Goal: Transaction & Acquisition: Purchase product/service

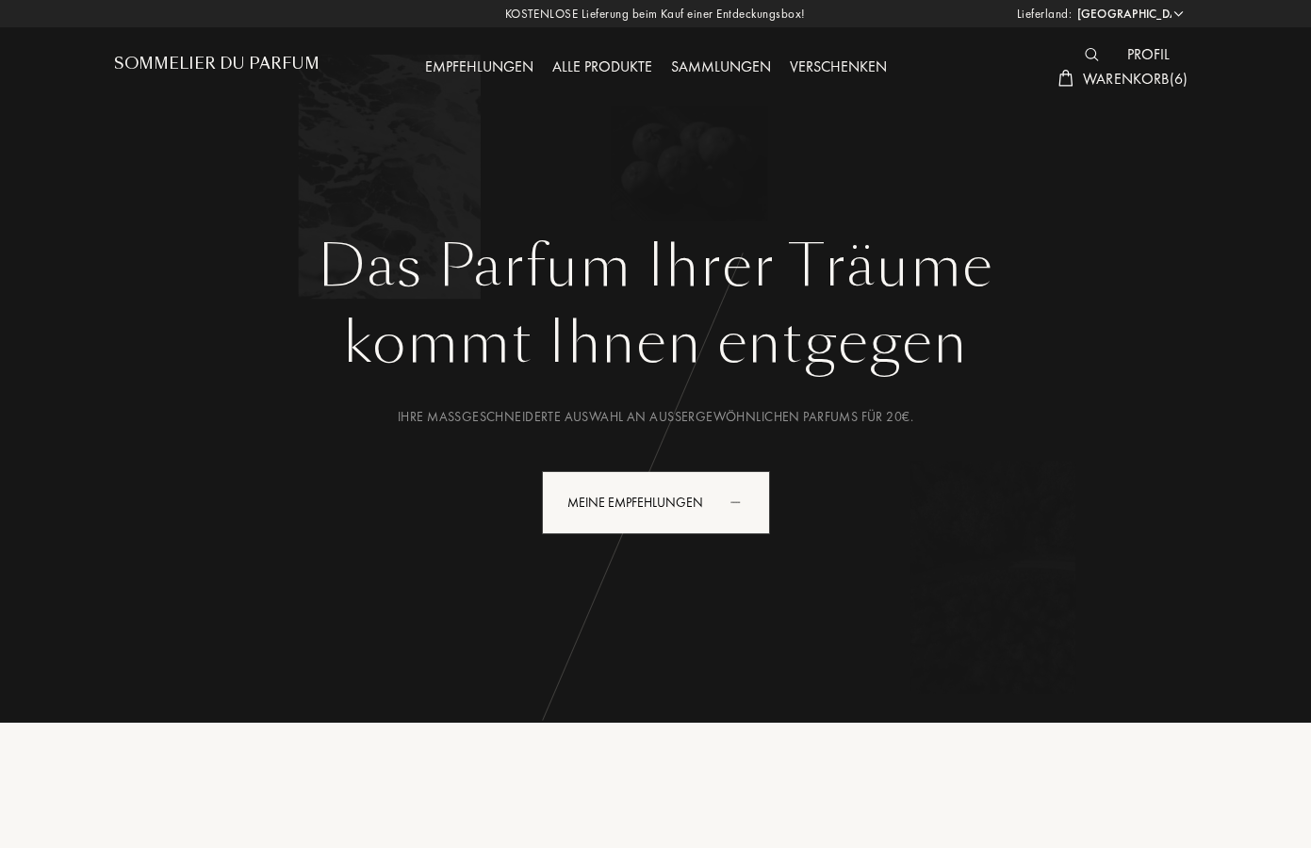
select select "DE"
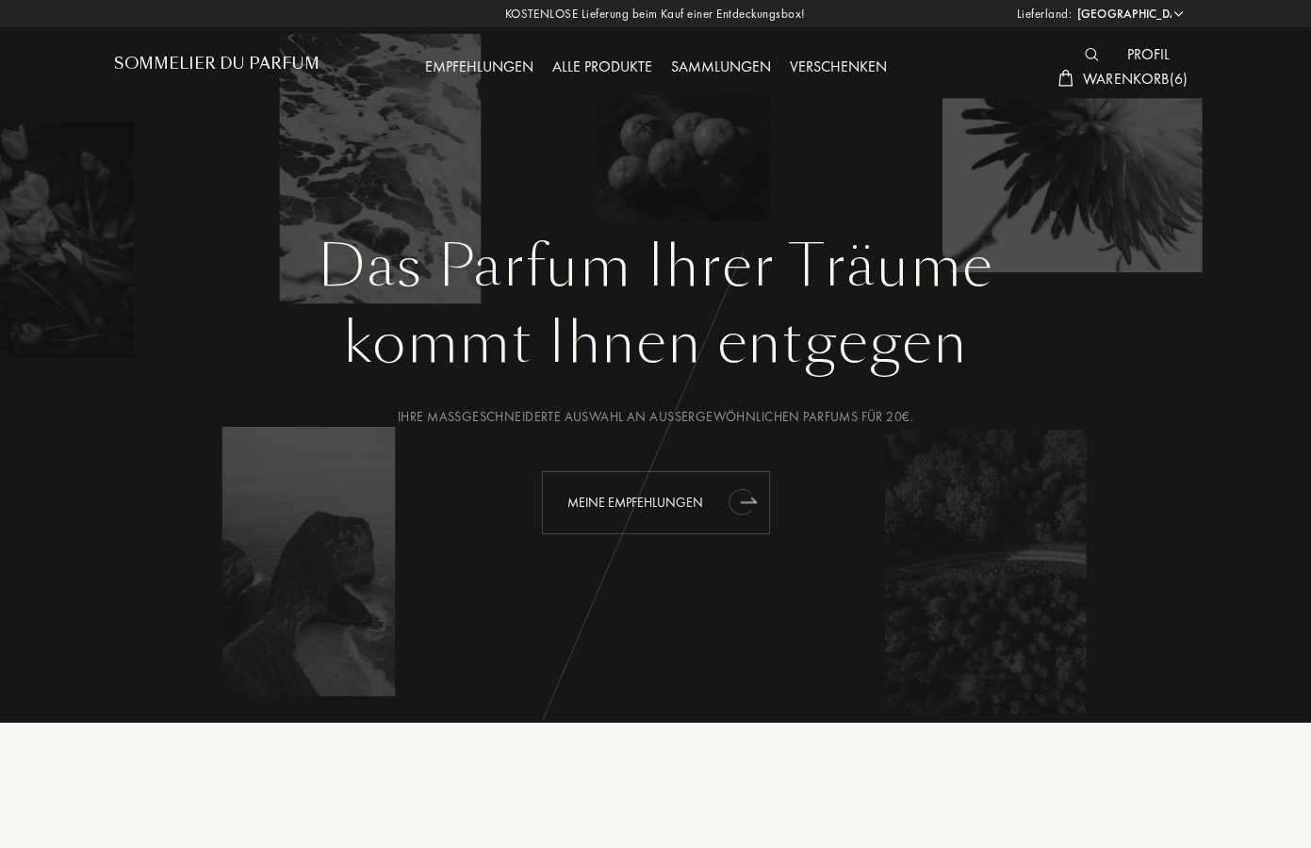
click at [643, 499] on div "Meine Empfehlungen" at bounding box center [656, 502] width 228 height 63
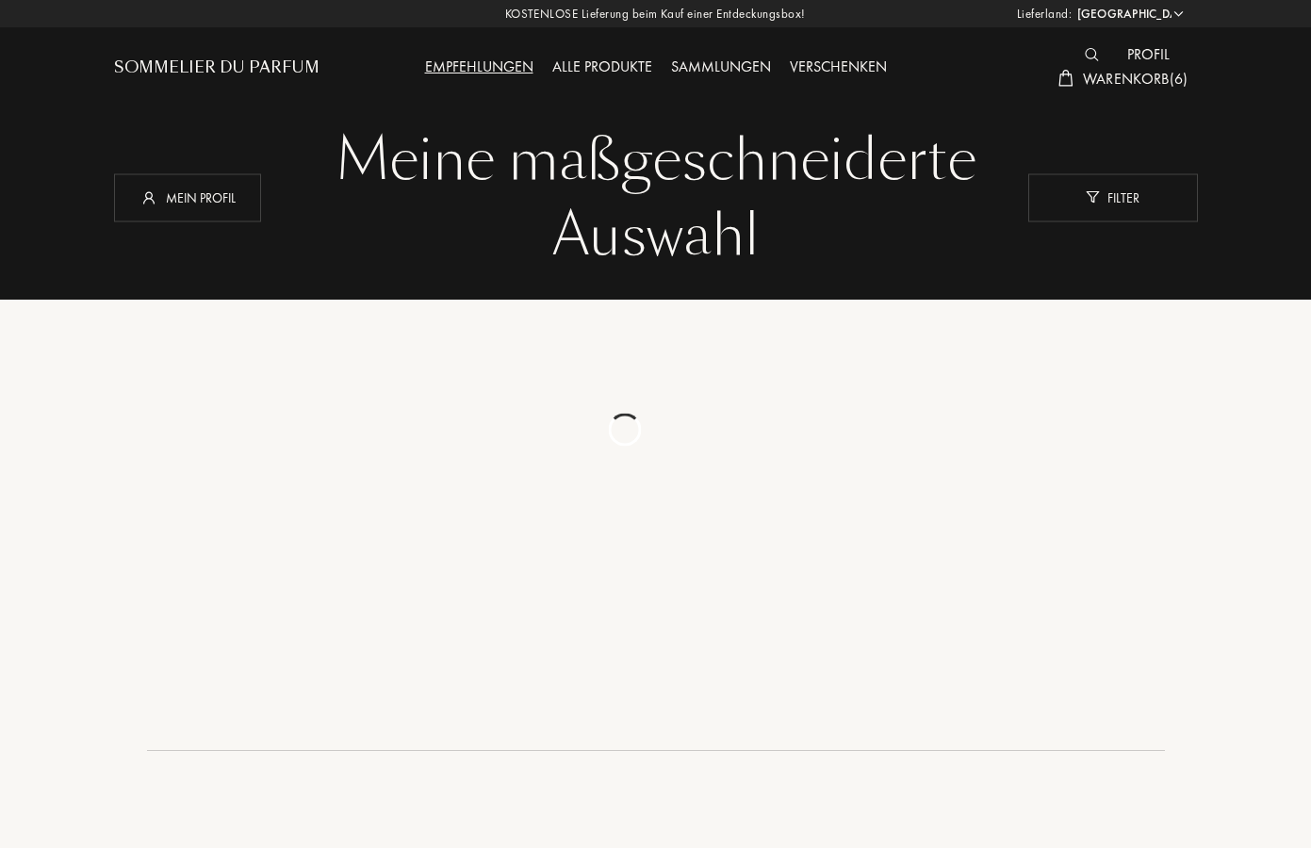
select select "DE"
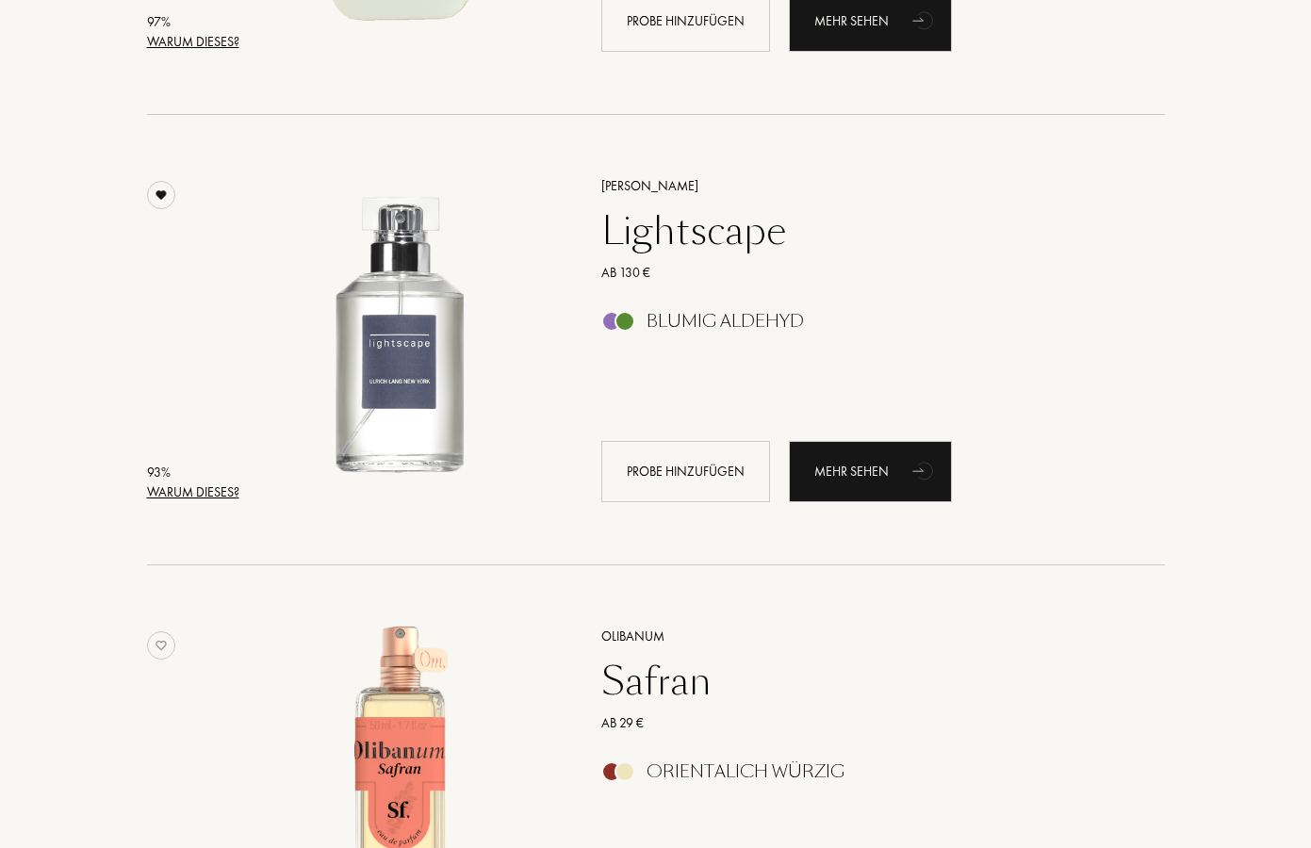
scroll to position [640, 0]
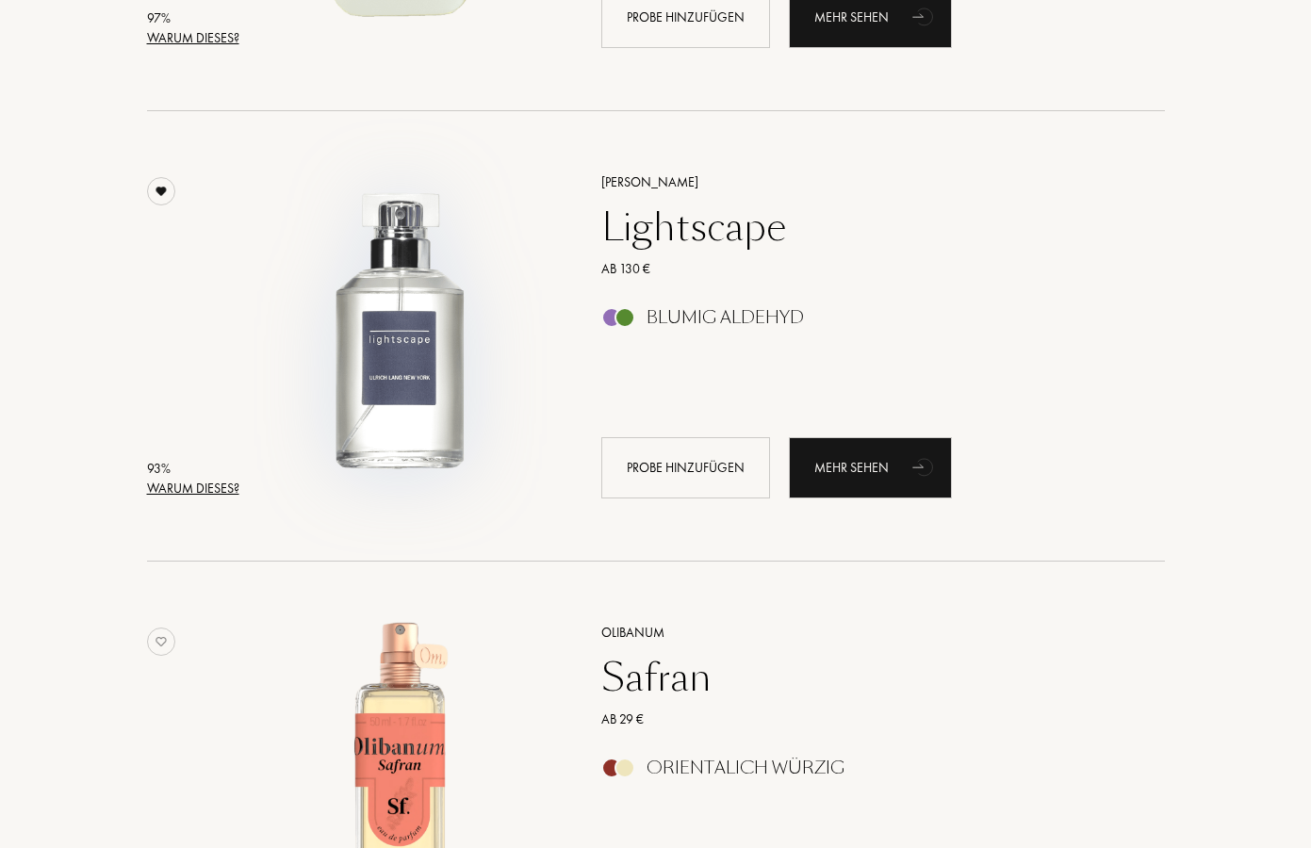
click at [412, 341] on img at bounding box center [400, 327] width 314 height 314
click at [425, 371] on img at bounding box center [400, 327] width 314 height 314
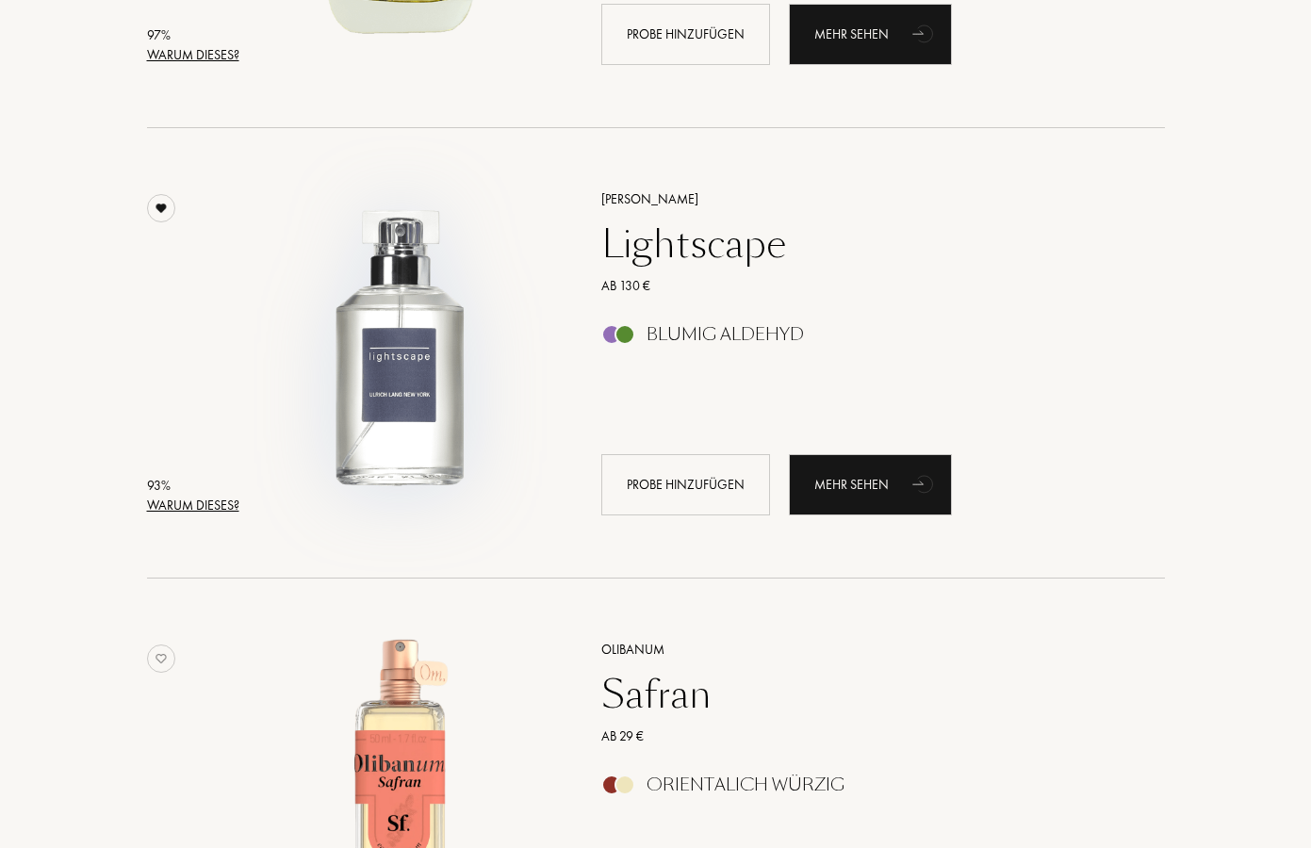
scroll to position [625, 0]
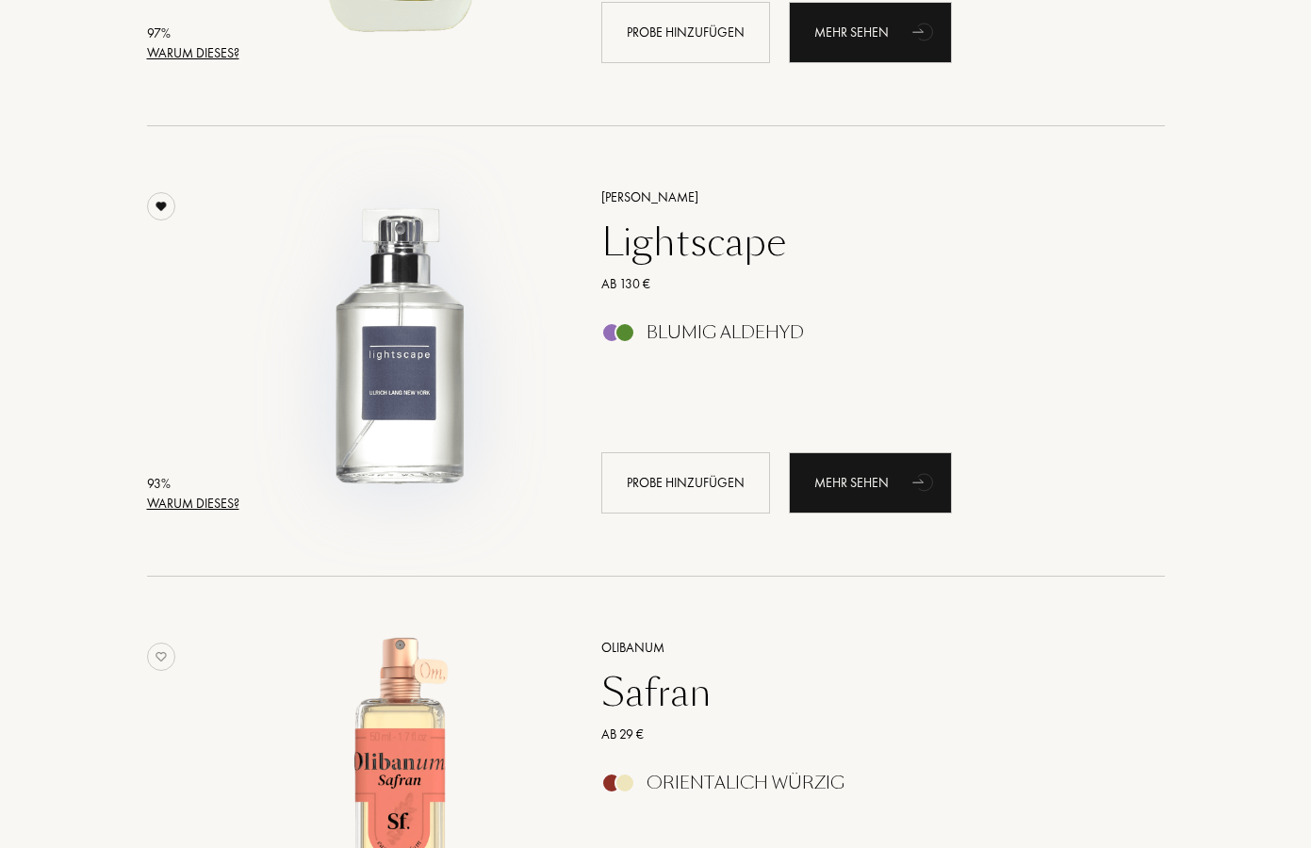
click at [1020, 454] on div "Probe hinzufügen Mehr sehen" at bounding box center [890, 482] width 578 height 61
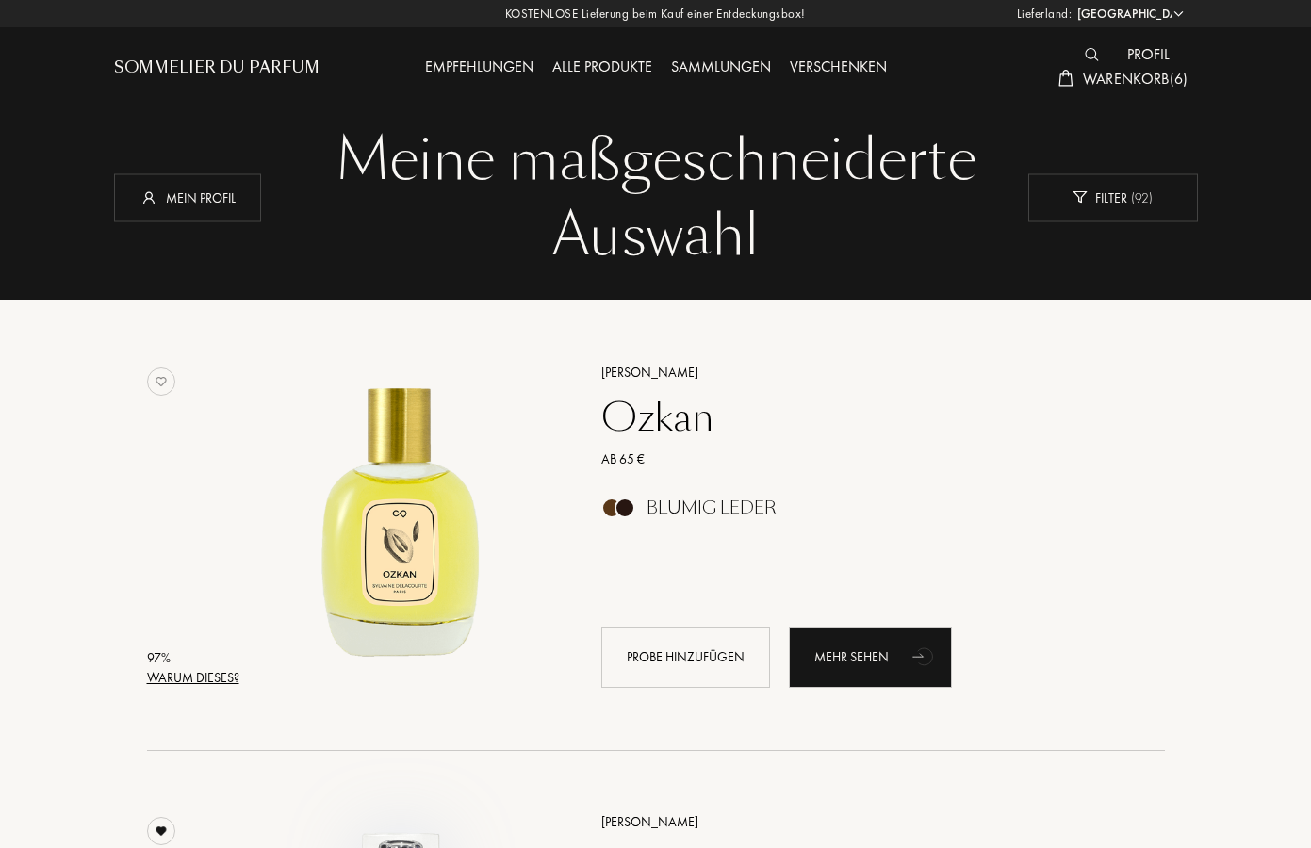
scroll to position [0, 0]
click at [1155, 48] on div "Profil" at bounding box center [1148, 55] width 61 height 25
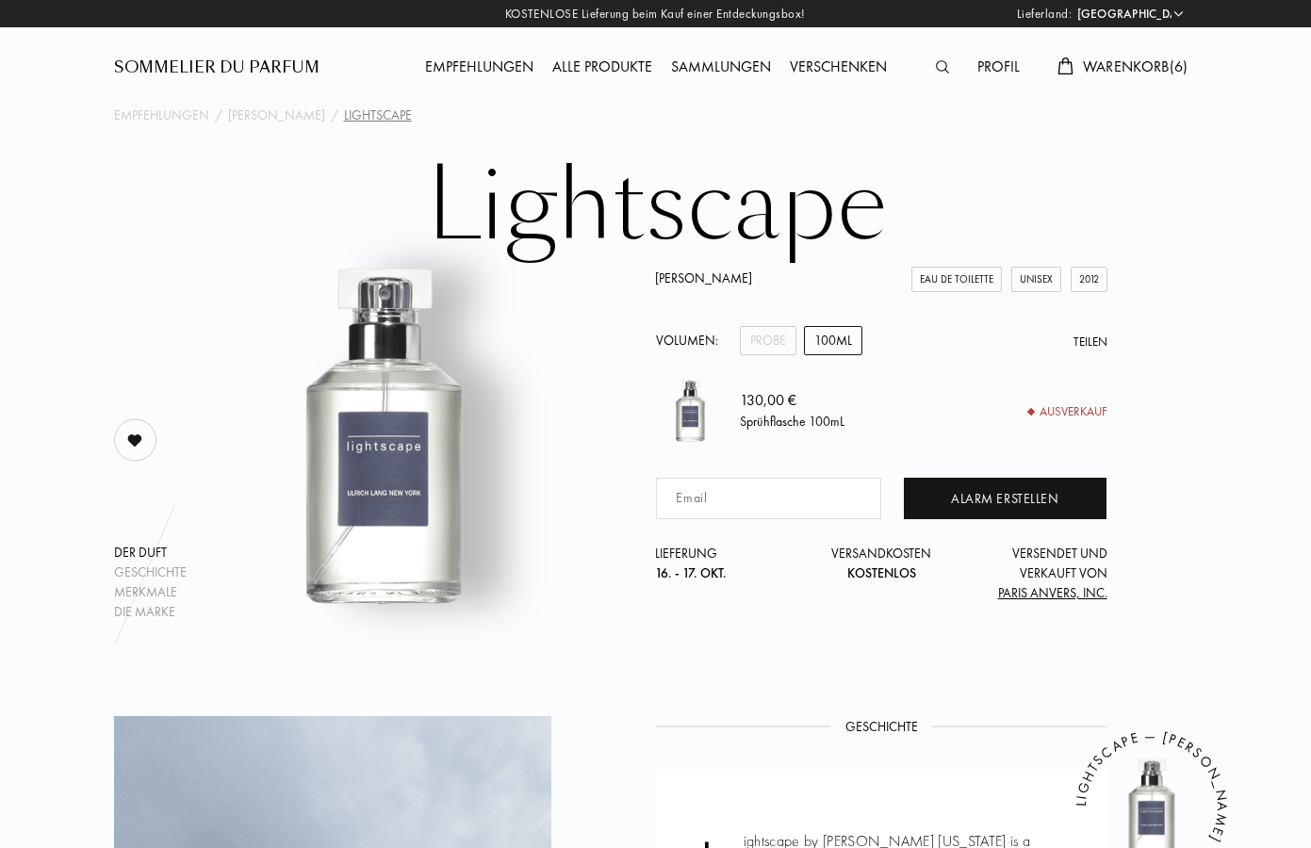
select select "DE"
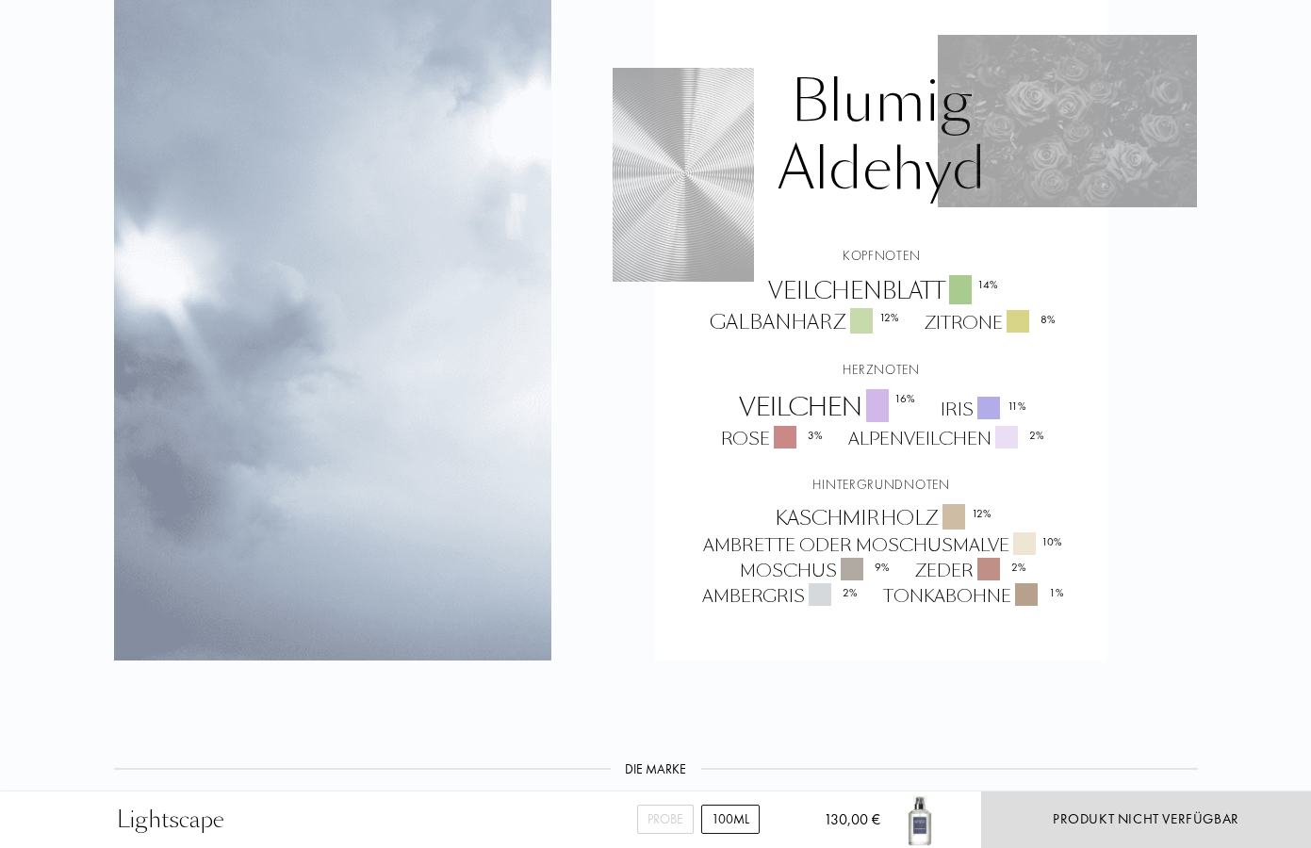
scroll to position [1472, 0]
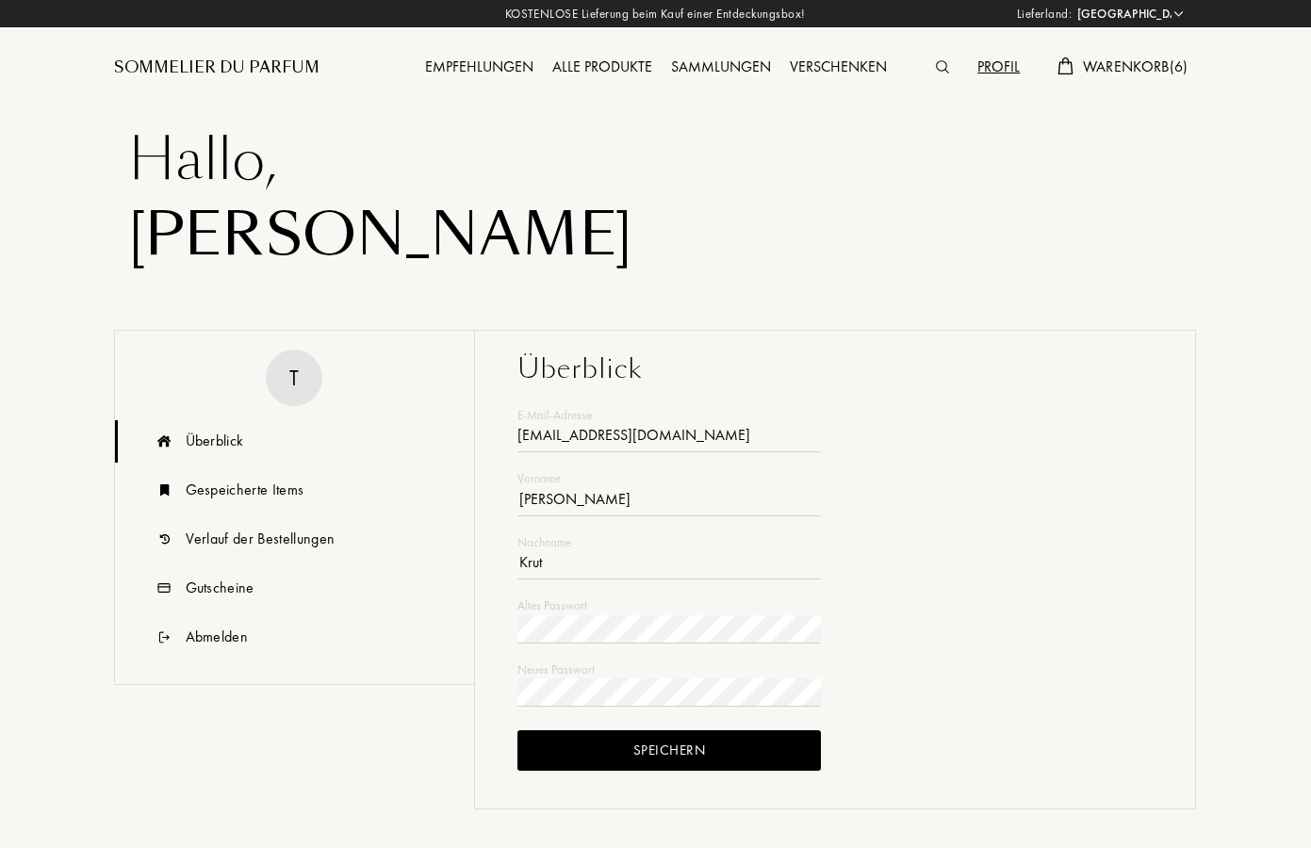
select select "DE"
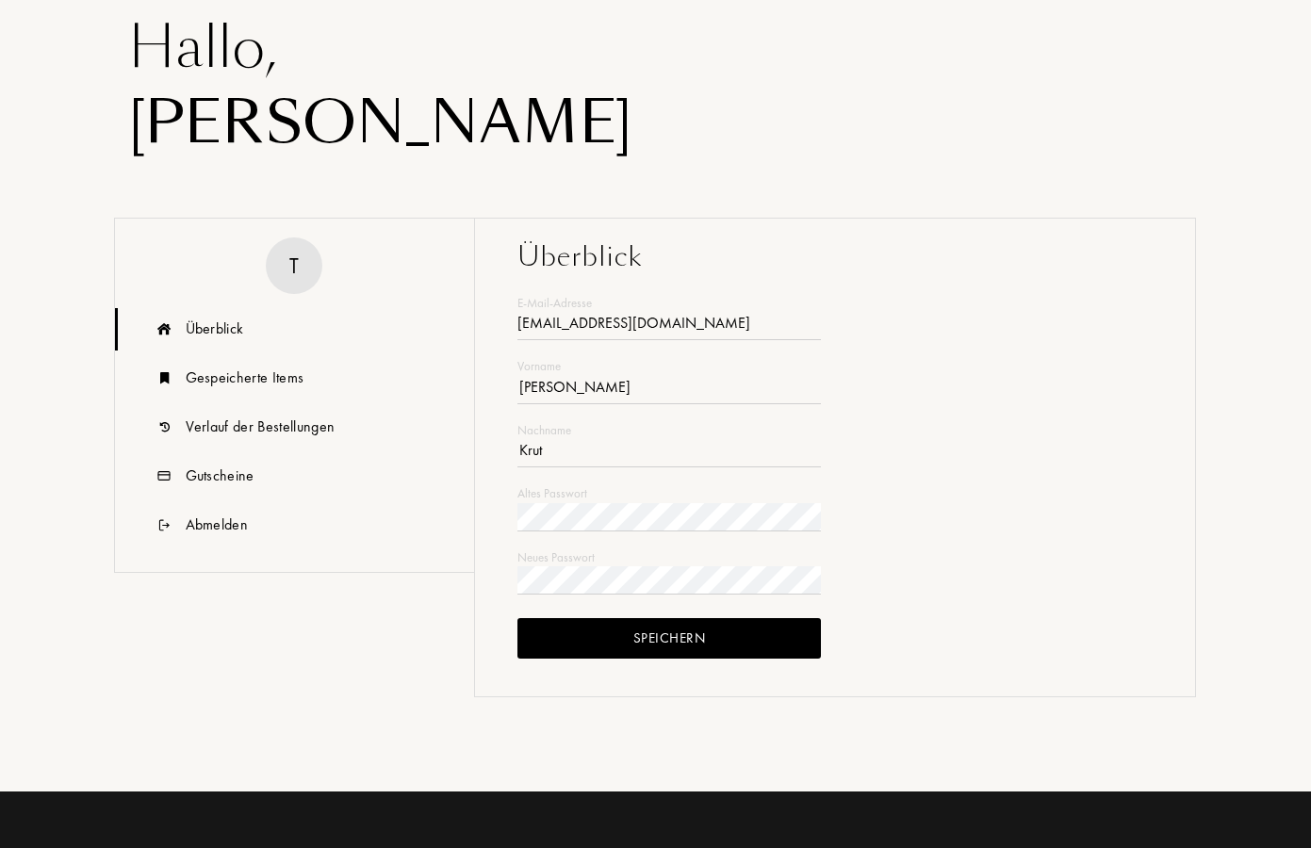
scroll to position [119, 0]
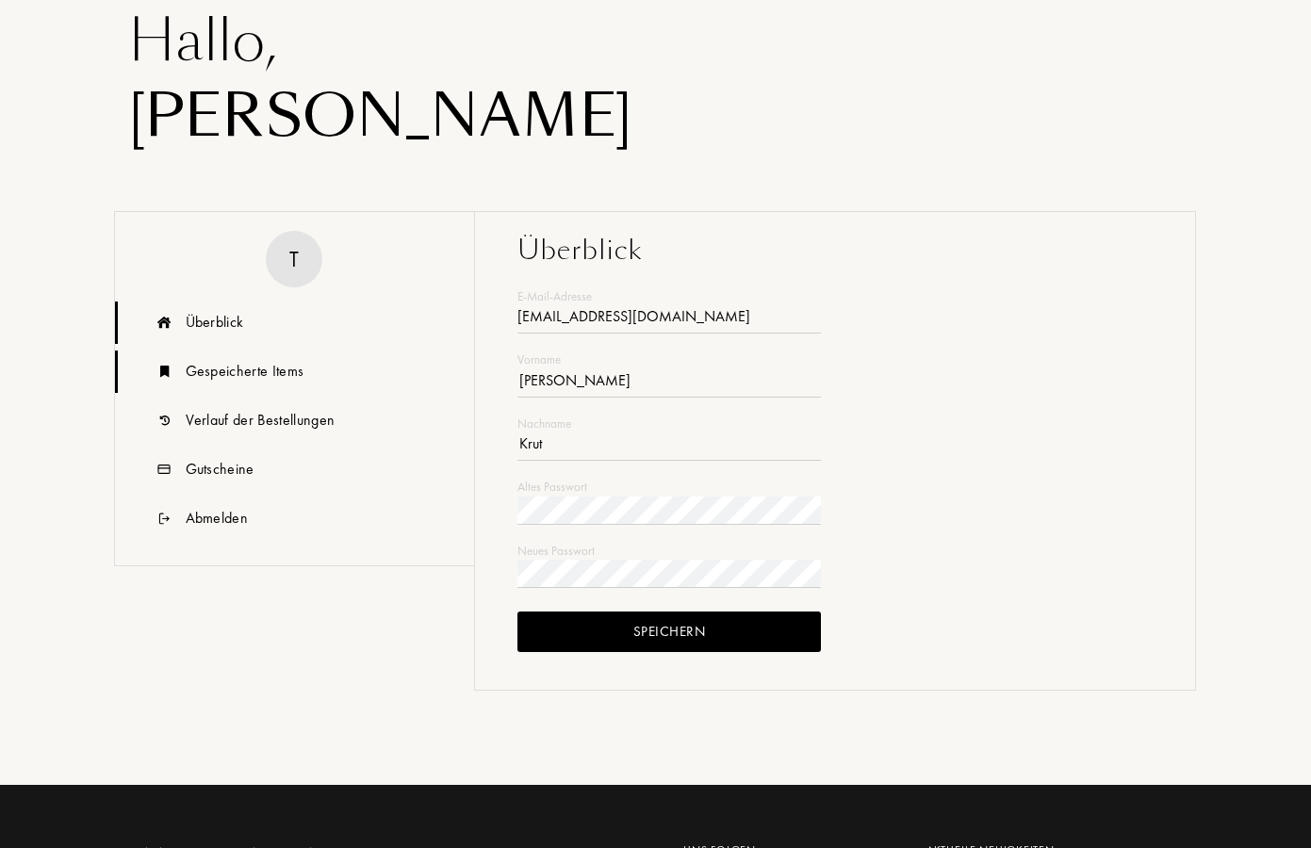
click at [293, 368] on div "Gespeicherte Items" at bounding box center [245, 371] width 119 height 23
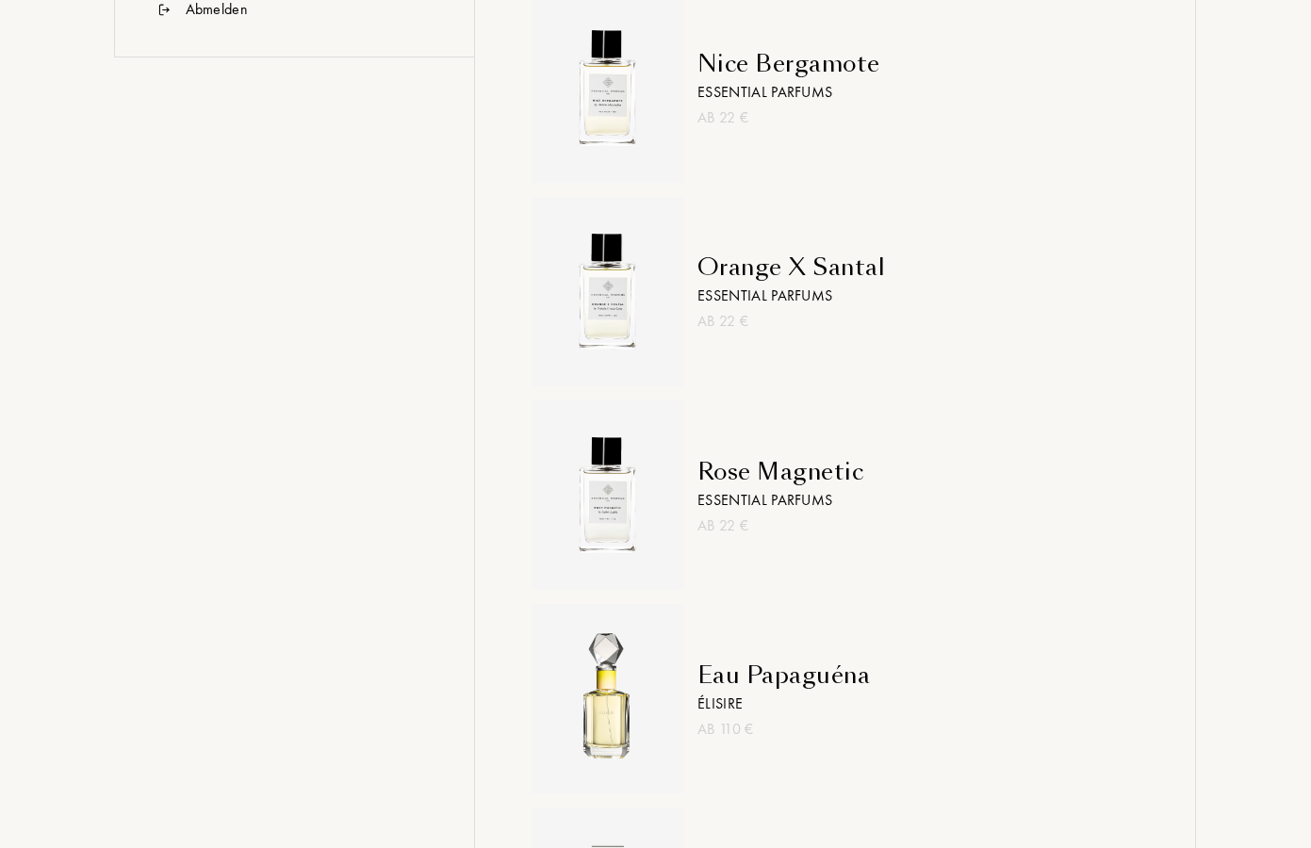
scroll to position [539, 0]
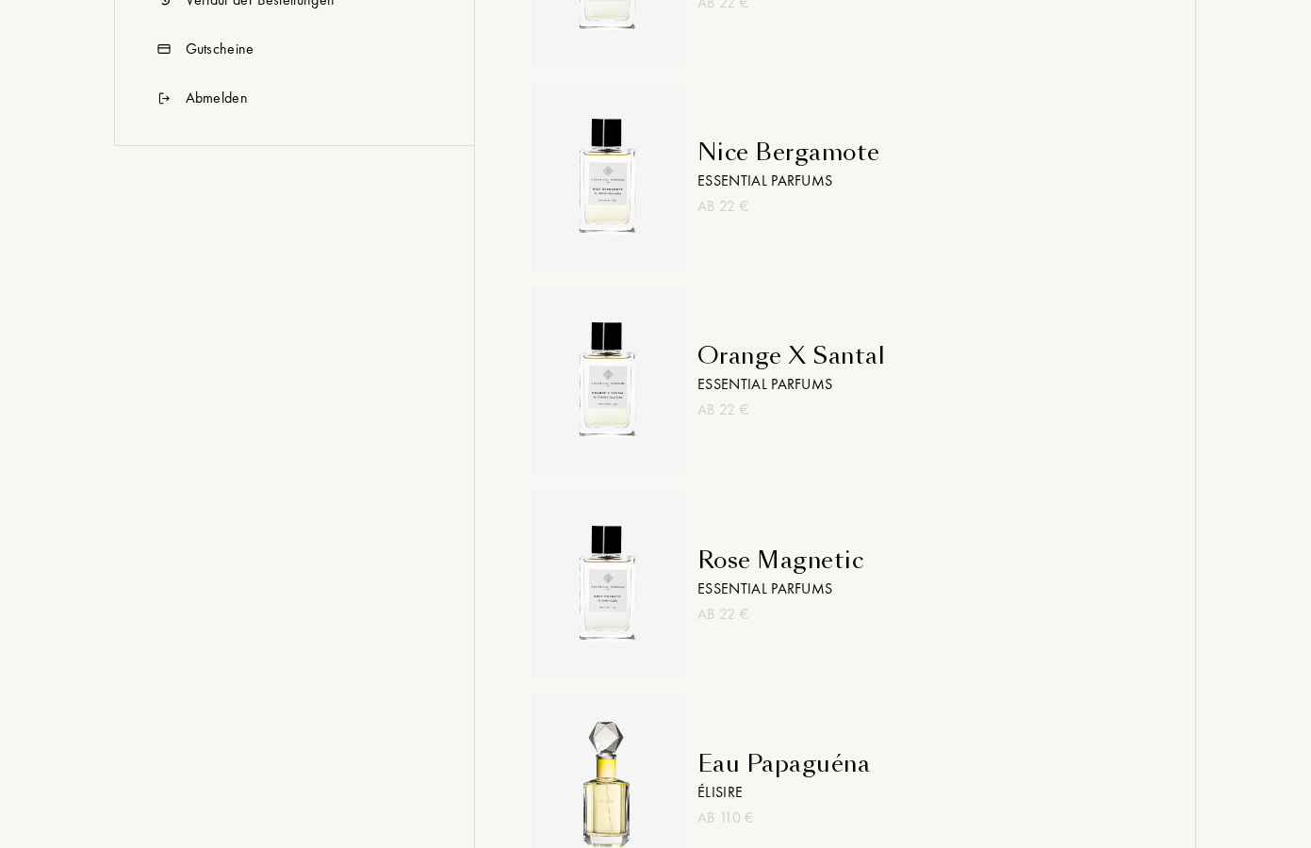
click at [603, 183] on img at bounding box center [607, 176] width 133 height 133
click at [761, 356] on div "Orange X Santal" at bounding box center [791, 356] width 188 height 34
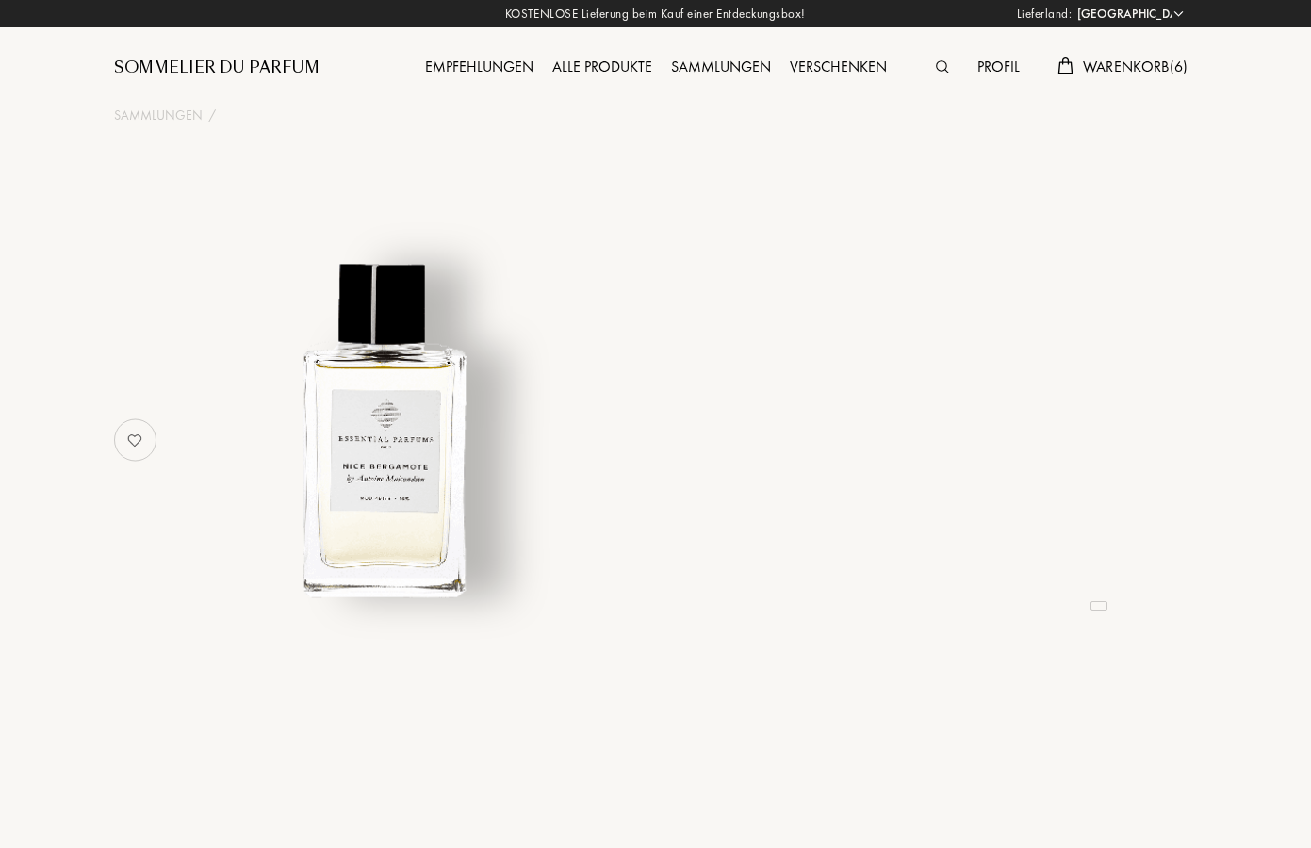
select select "DE"
select select "3"
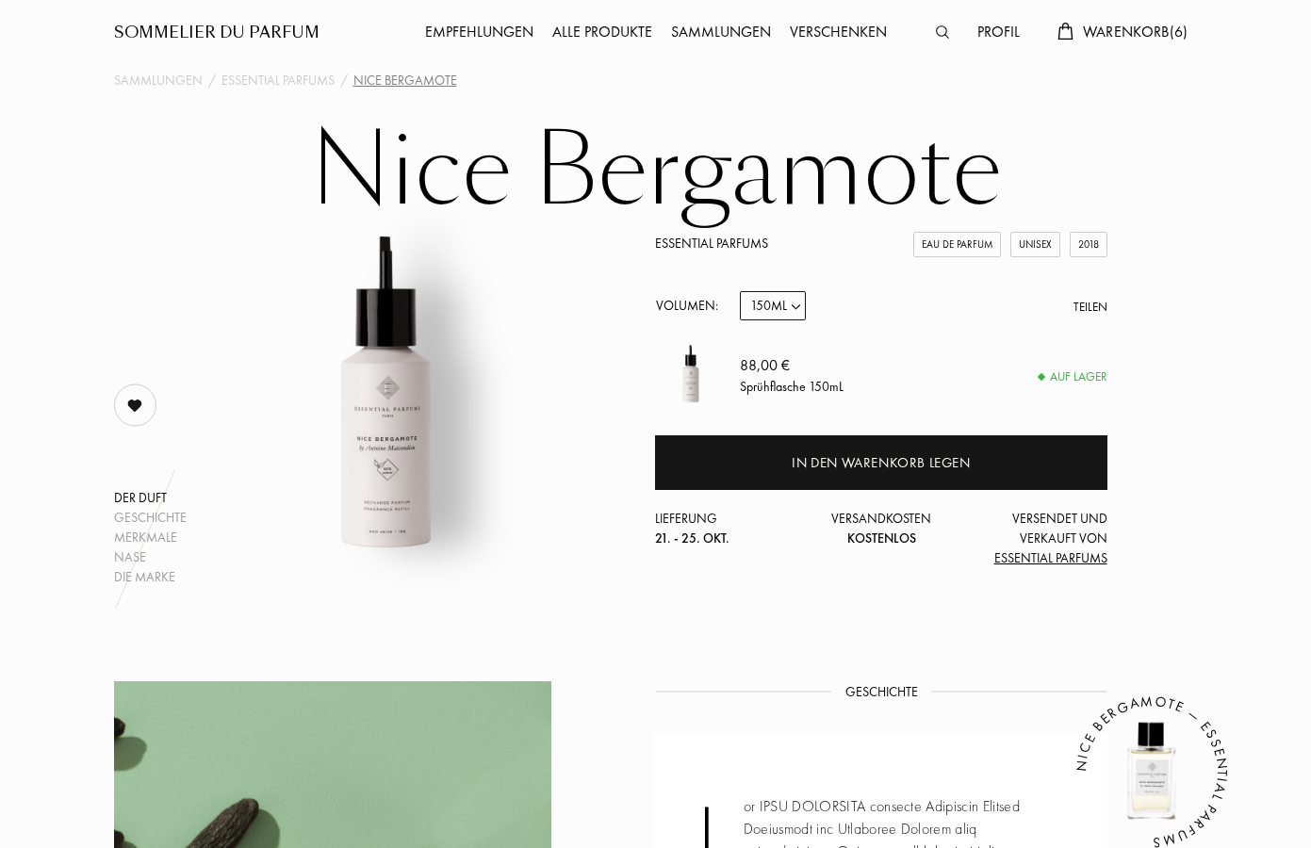
scroll to position [38, 0]
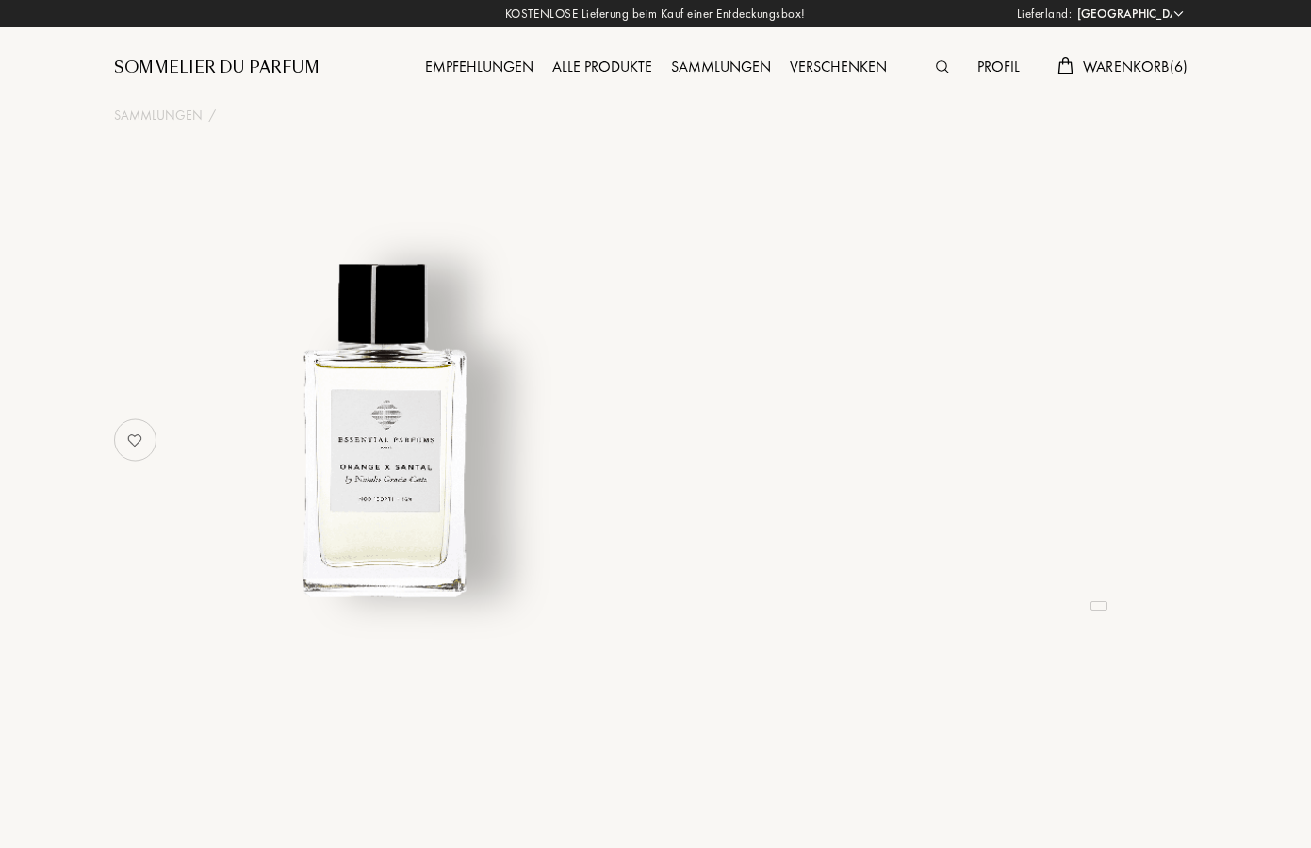
select select "DE"
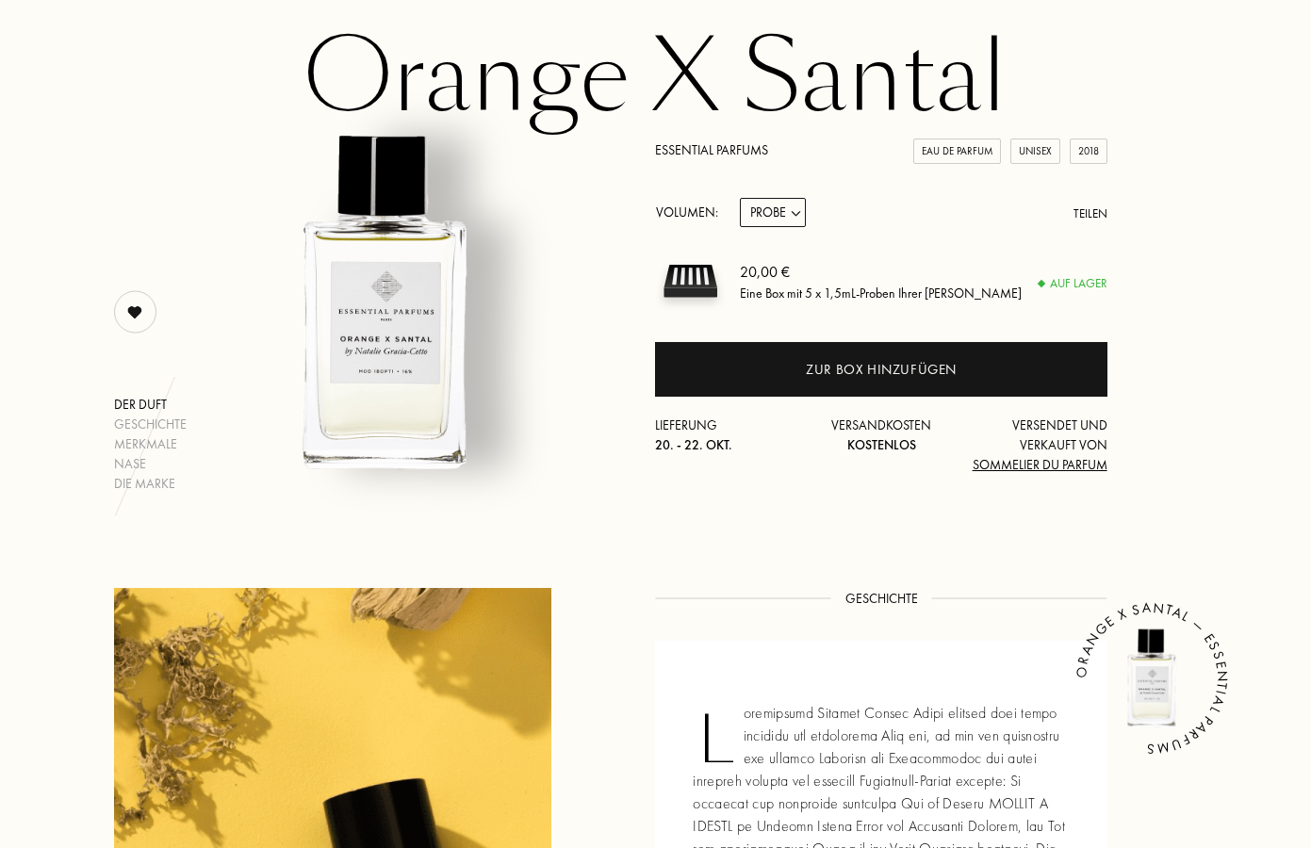
scroll to position [13, 0]
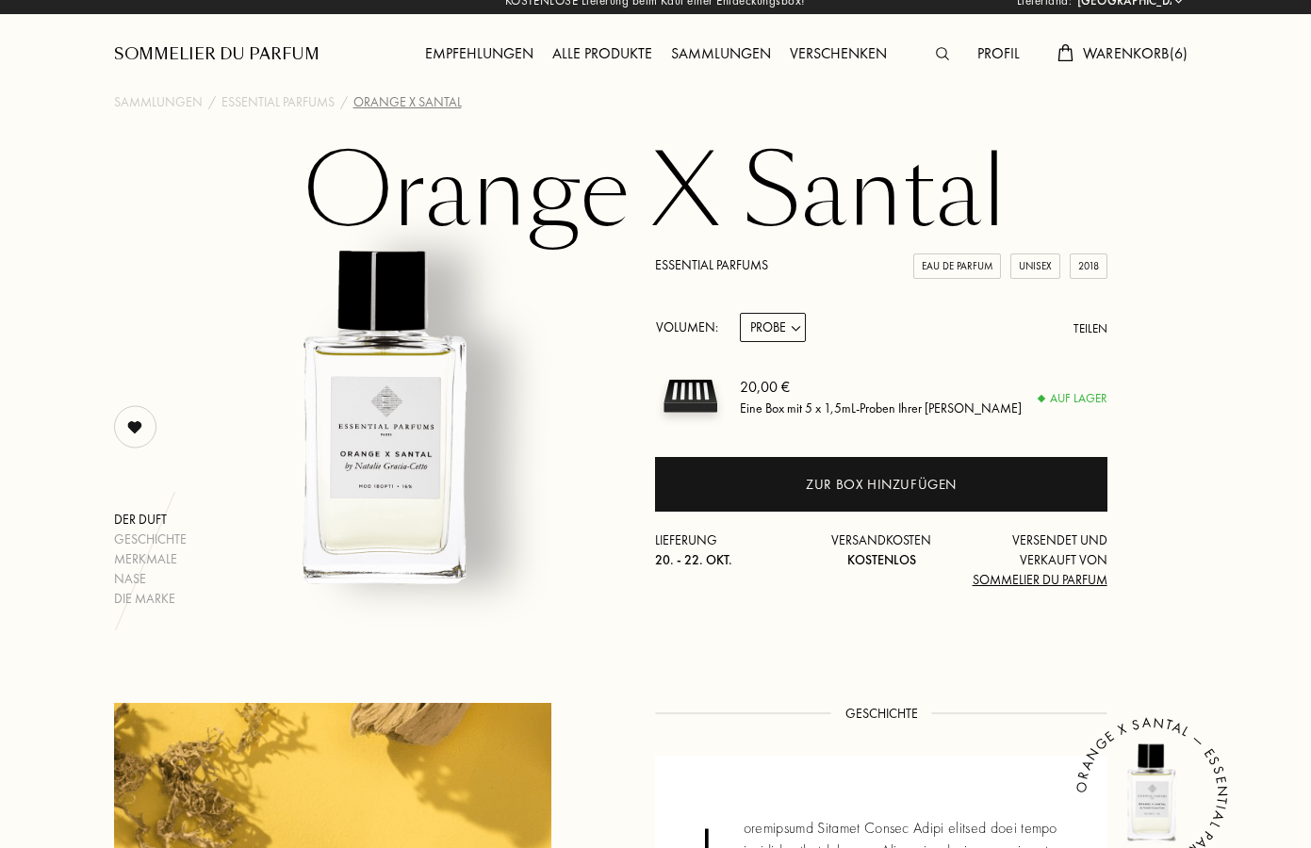
select select "1"
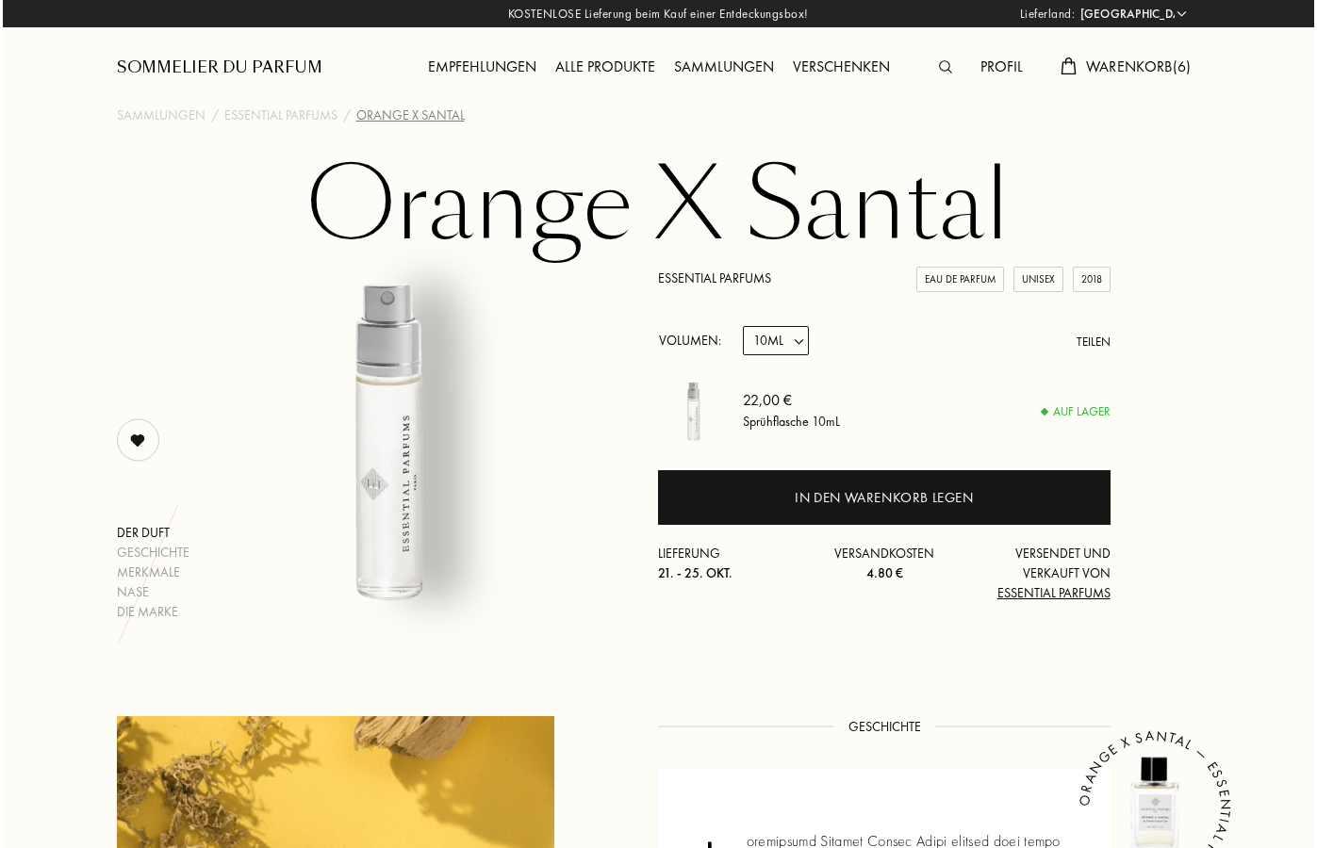
scroll to position [0, 0]
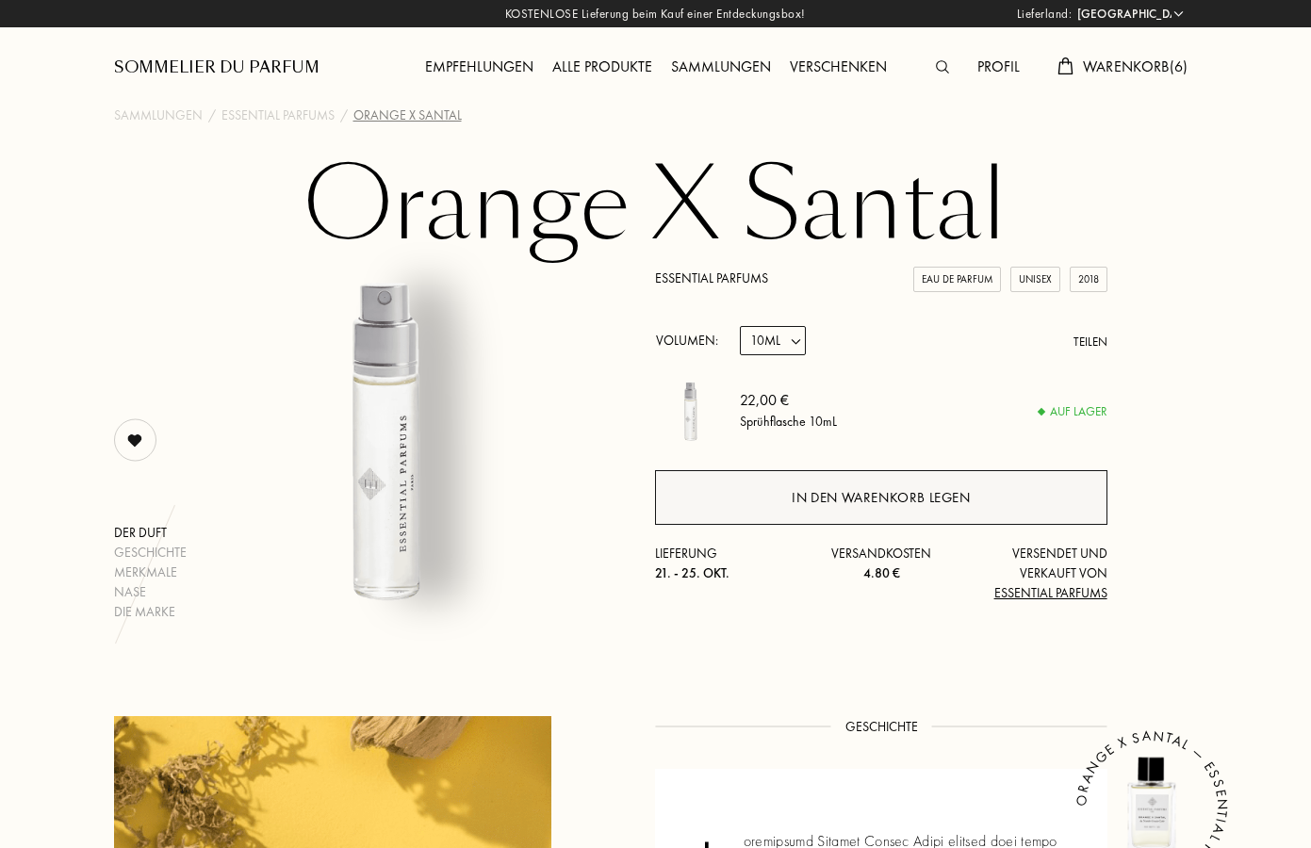
click at [846, 500] on div "In den Warenkorb legen" at bounding box center [881, 498] width 178 height 22
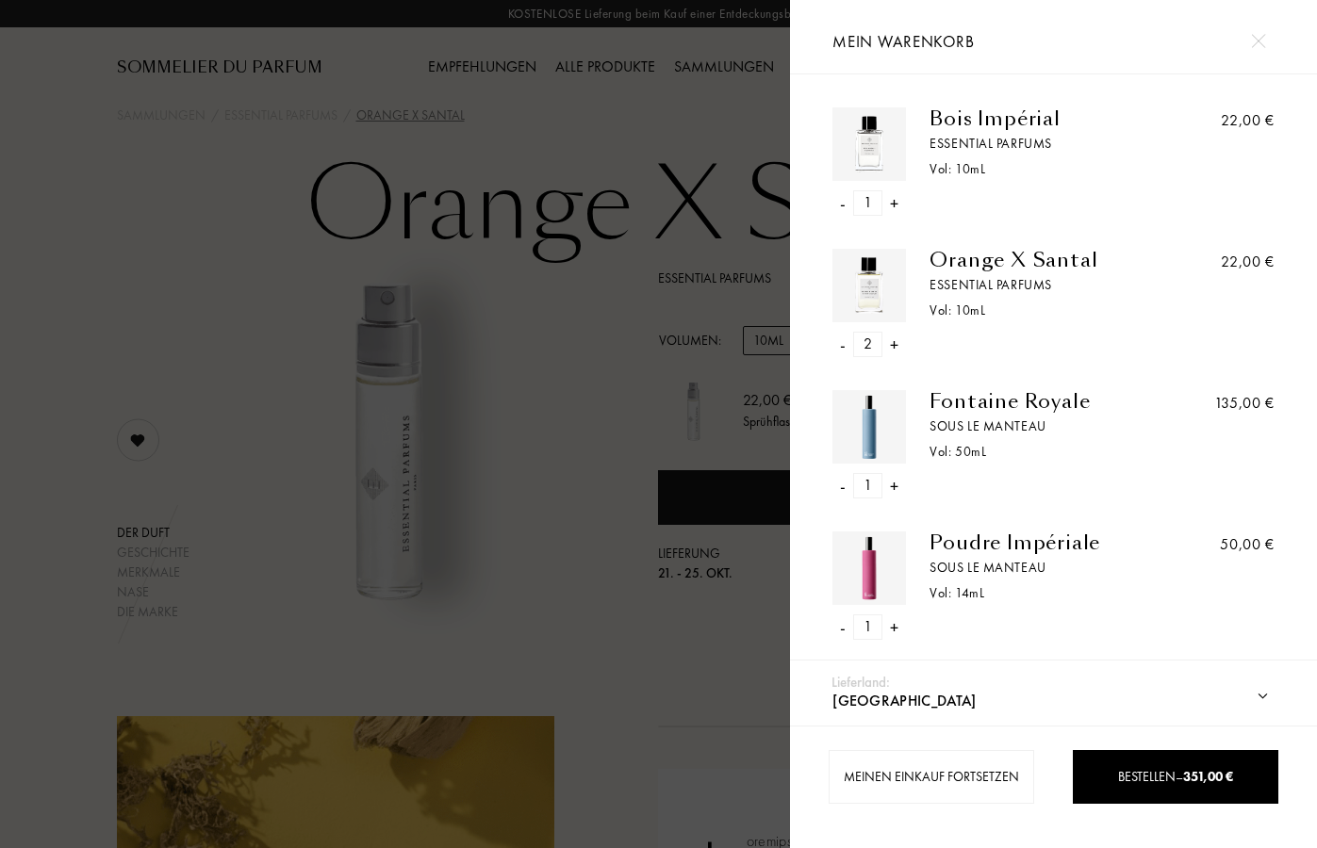
click at [970, 117] on div "Bois Impérial" at bounding box center [1046, 118] width 234 height 23
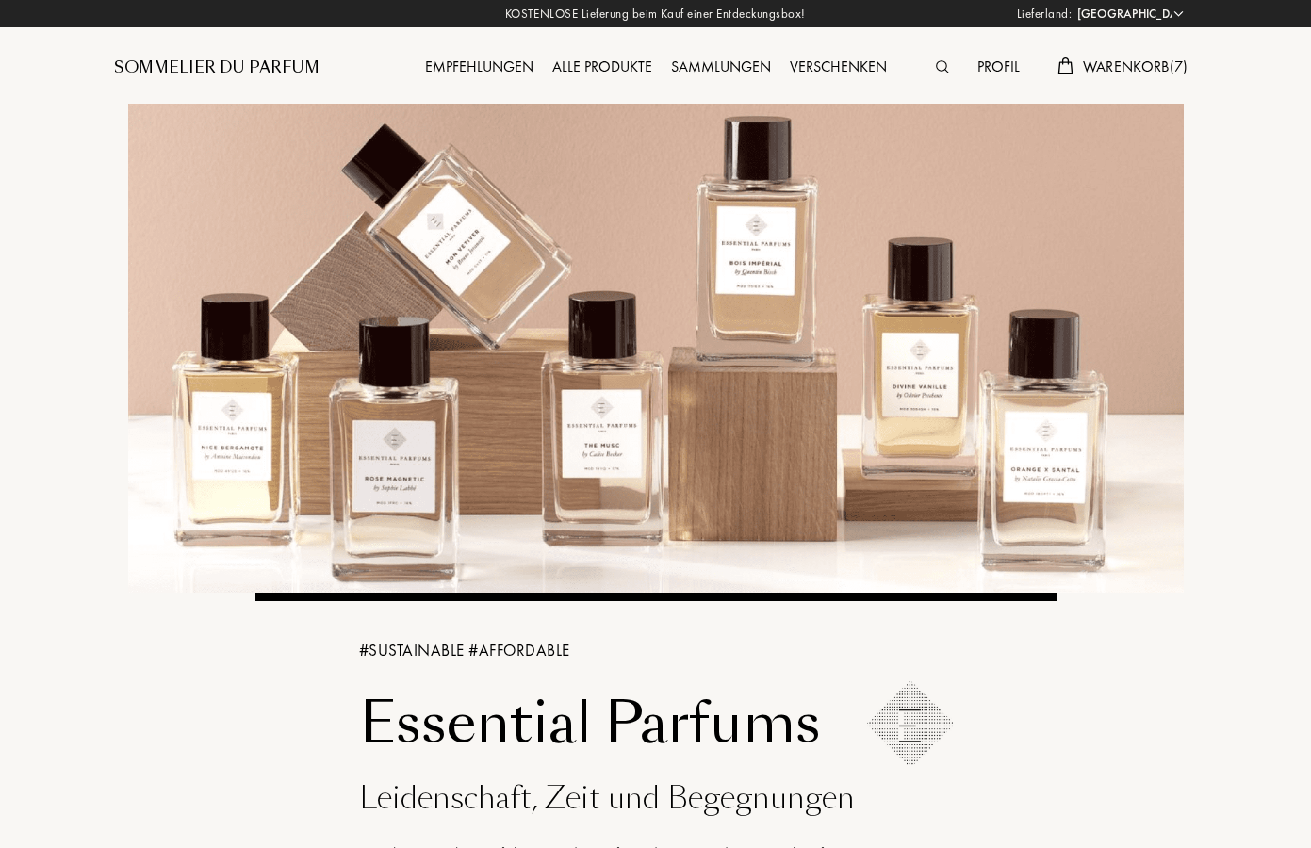
select select "DE"
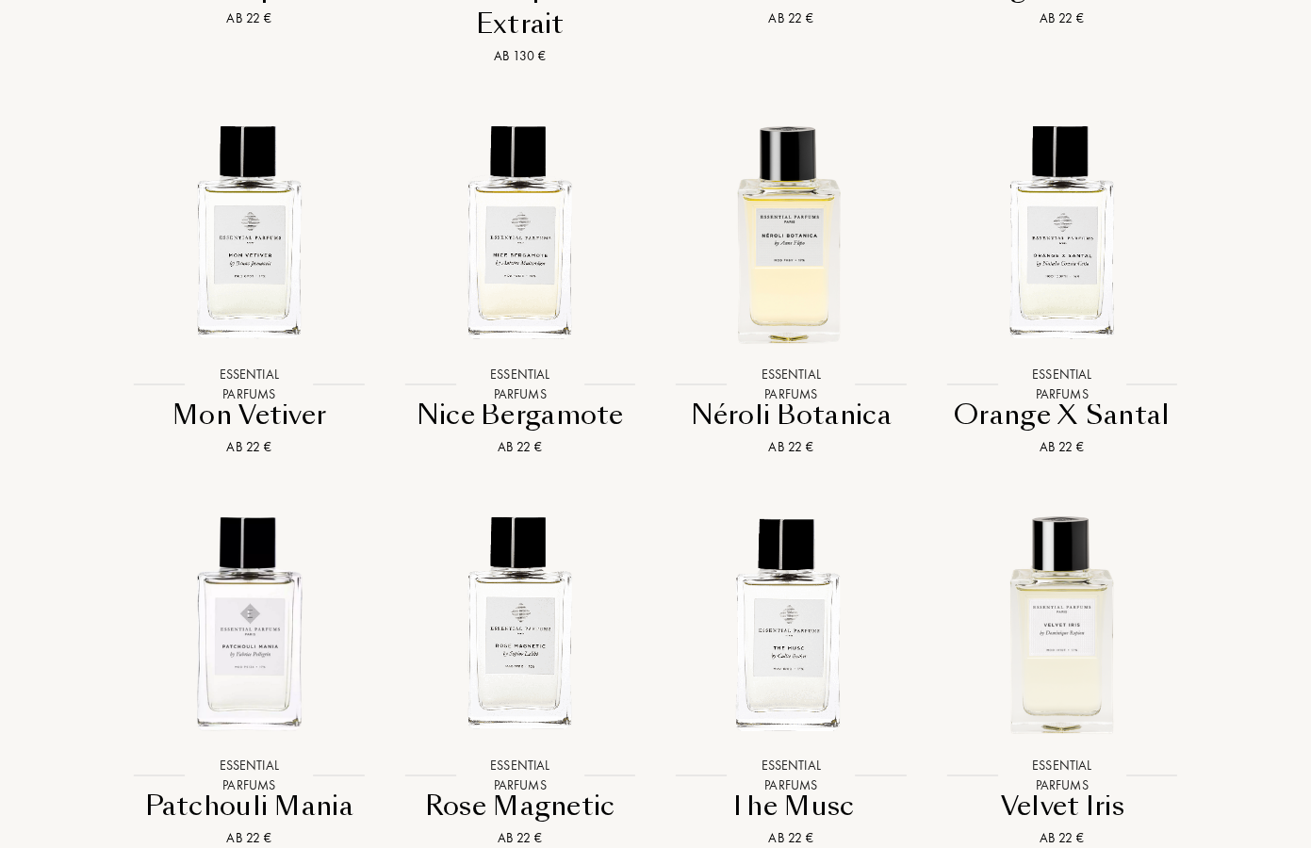
scroll to position [2803, 0]
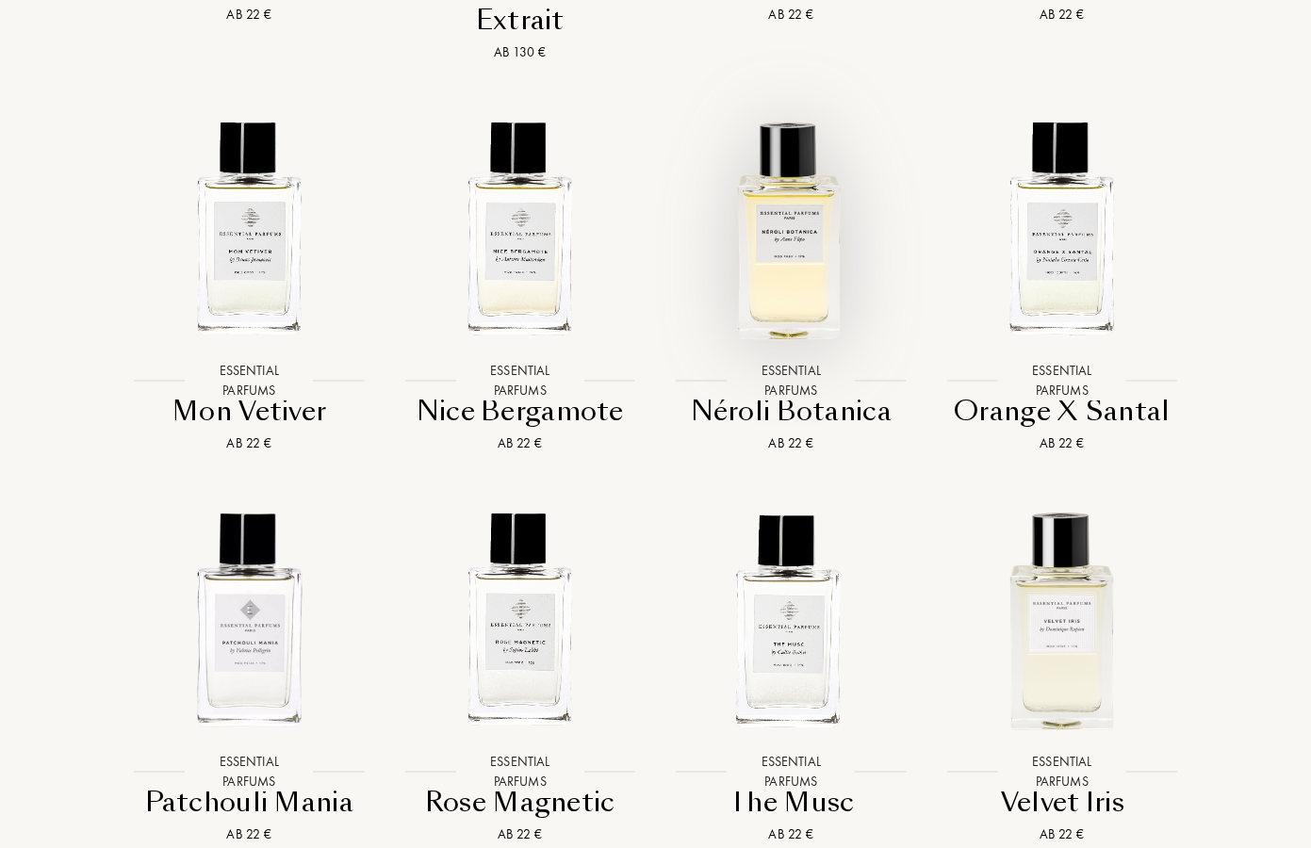
click at [794, 229] on img at bounding box center [791, 228] width 244 height 244
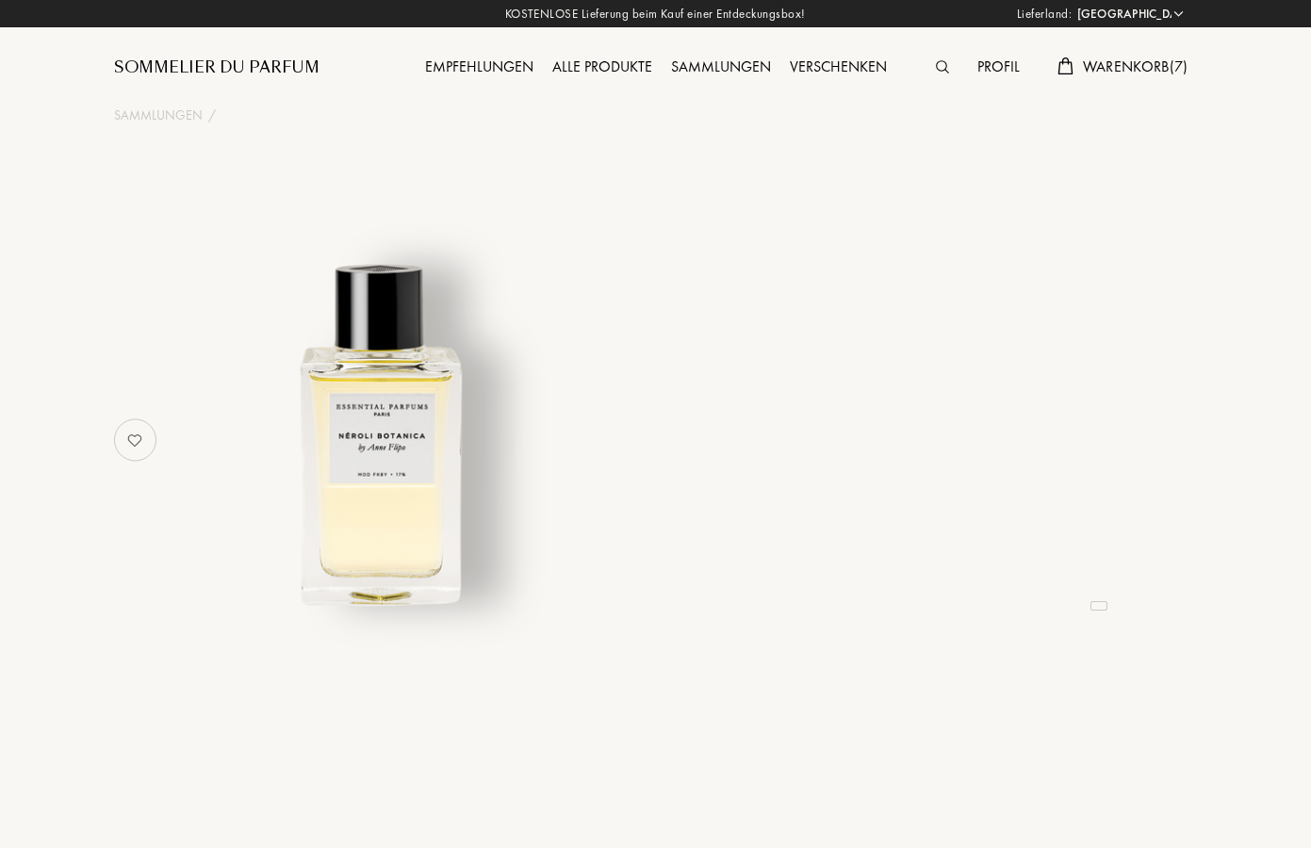
select select "DE"
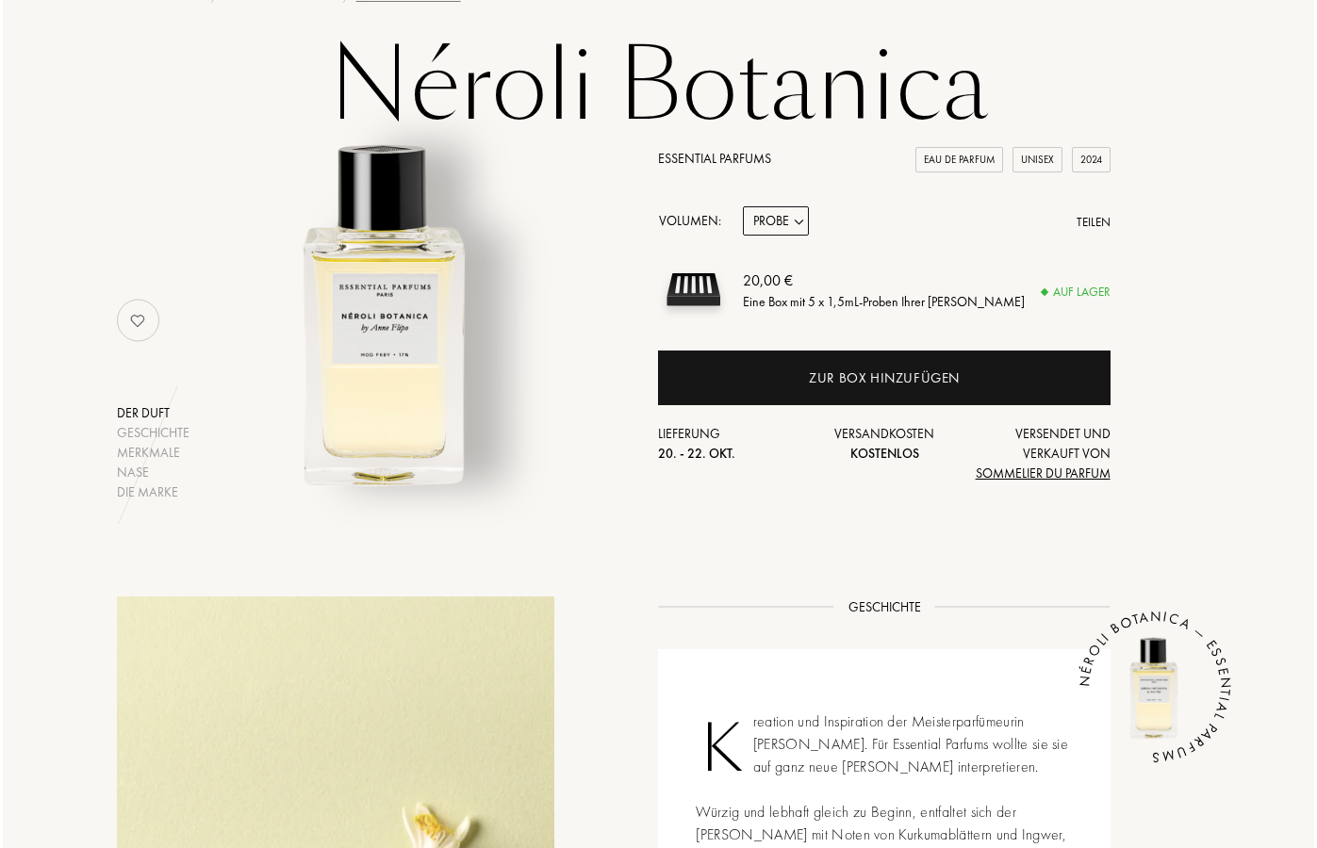
scroll to position [114, 0]
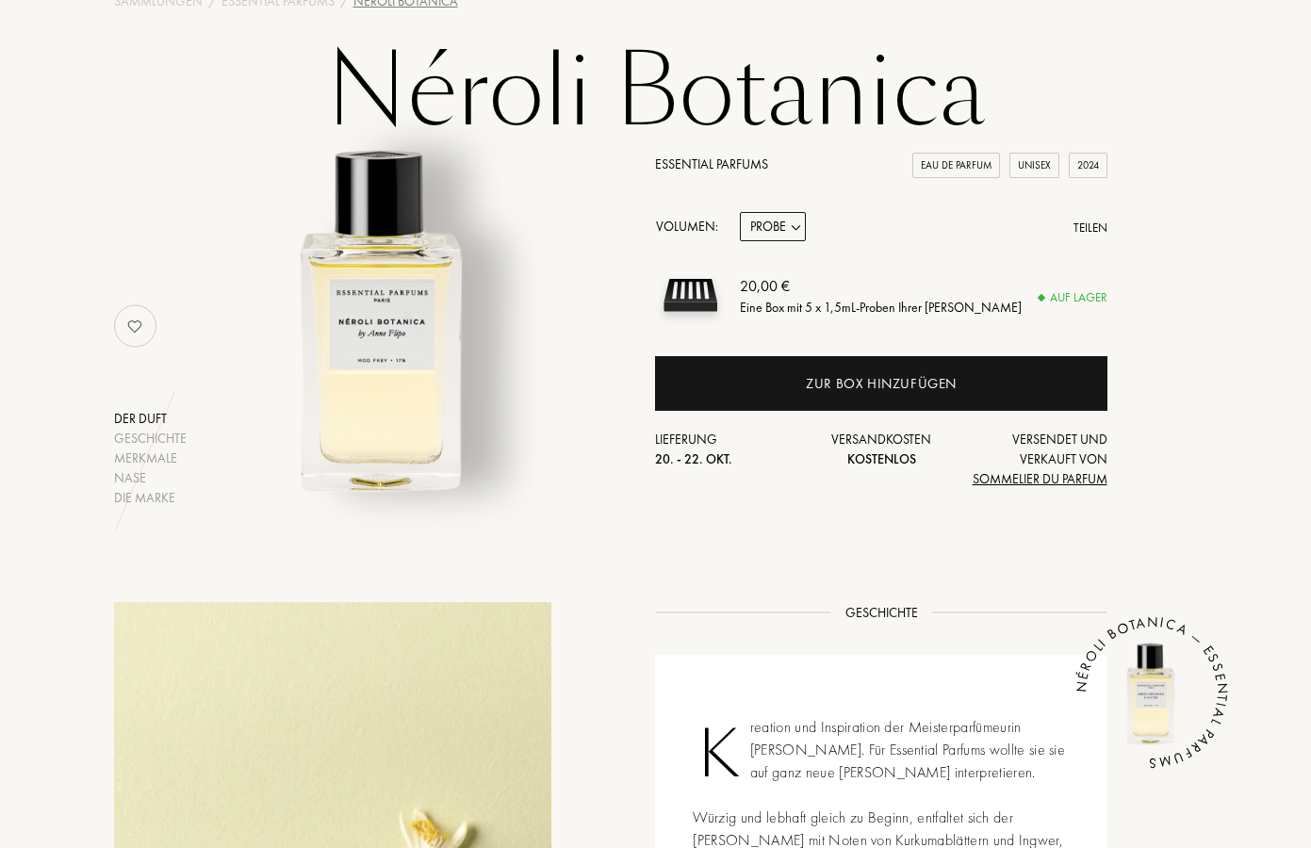
click at [798, 232] on select "Probe 10mL 100mL 150mL" at bounding box center [773, 226] width 66 height 29
select select "1"
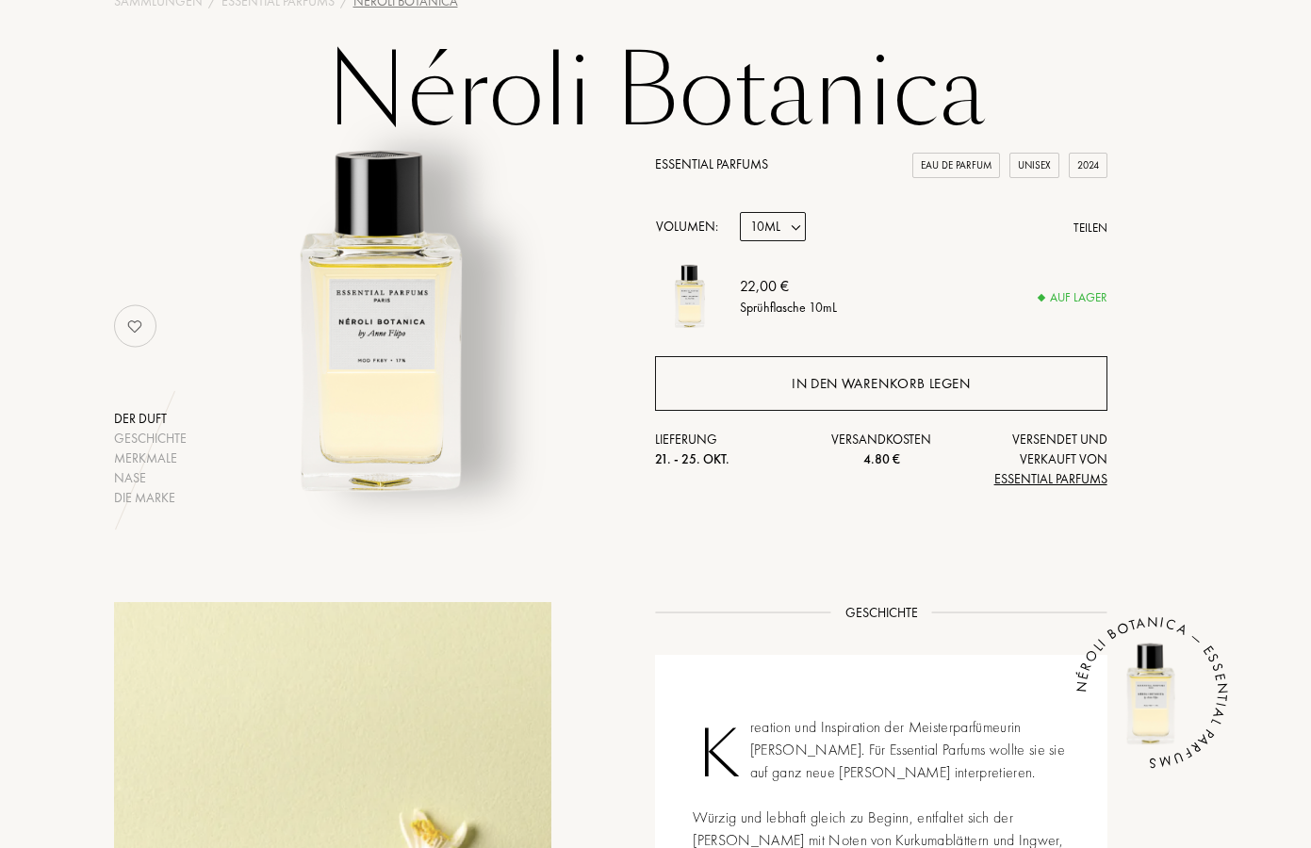
click at [837, 385] on div "In den Warenkorb legen" at bounding box center [881, 384] width 178 height 22
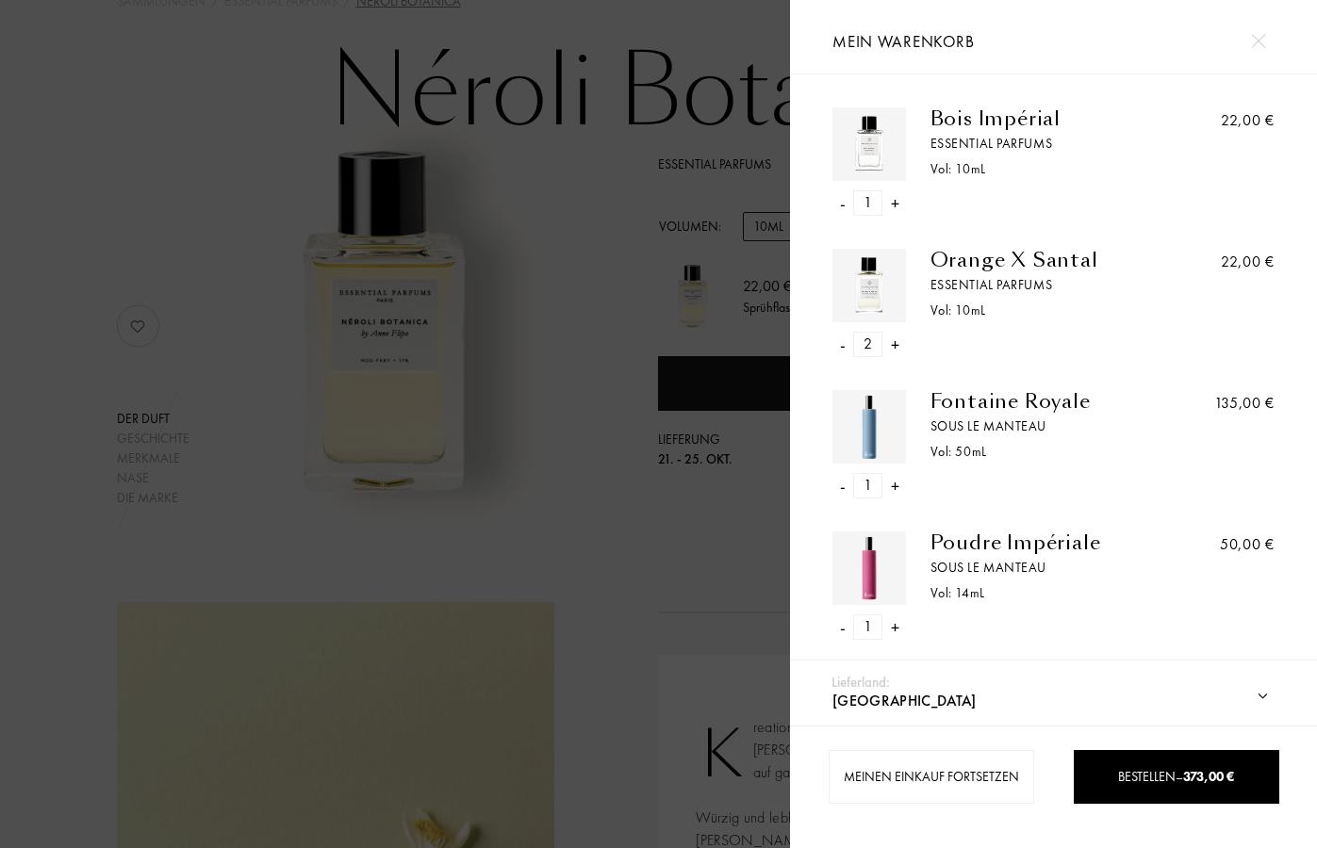
click at [841, 346] on div "-" at bounding box center [843, 344] width 6 height 25
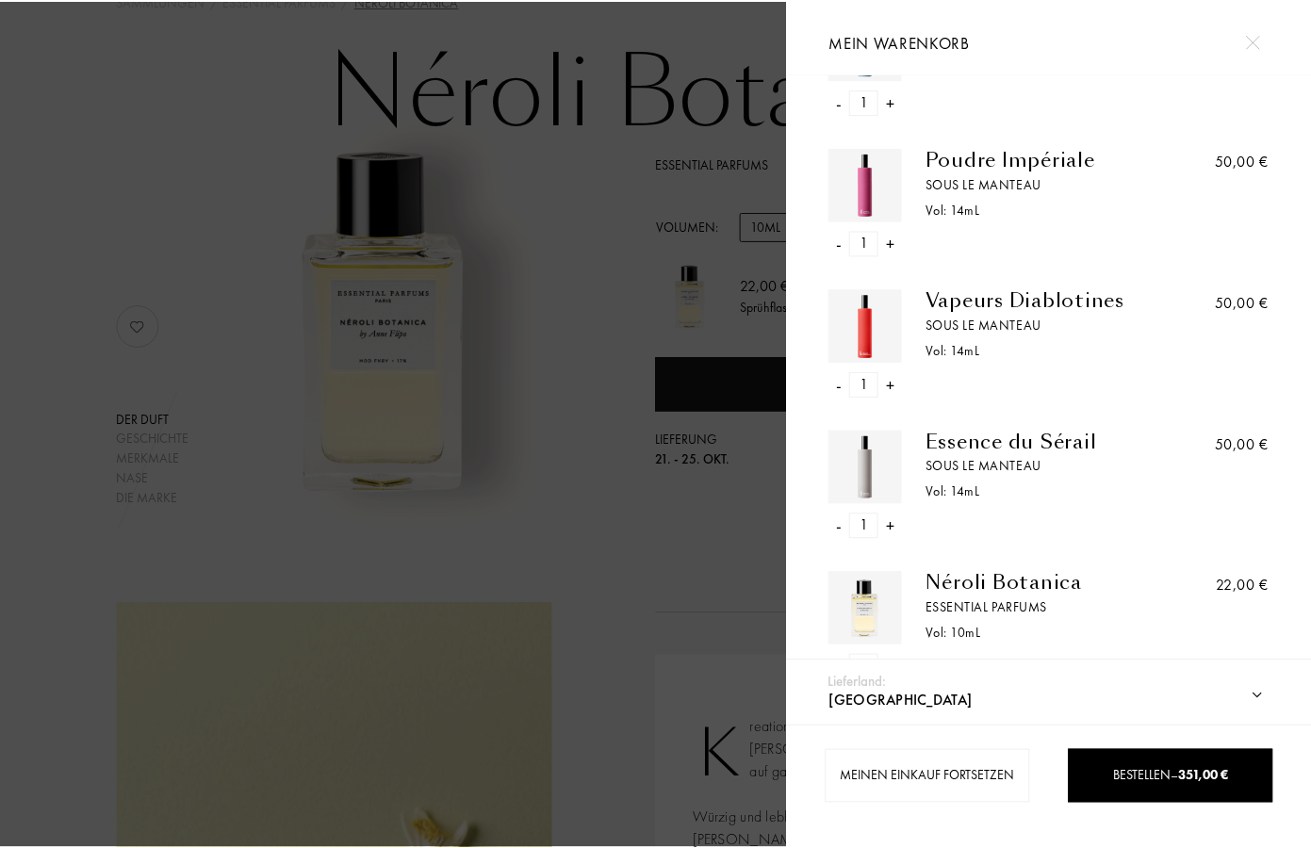
scroll to position [436, 0]
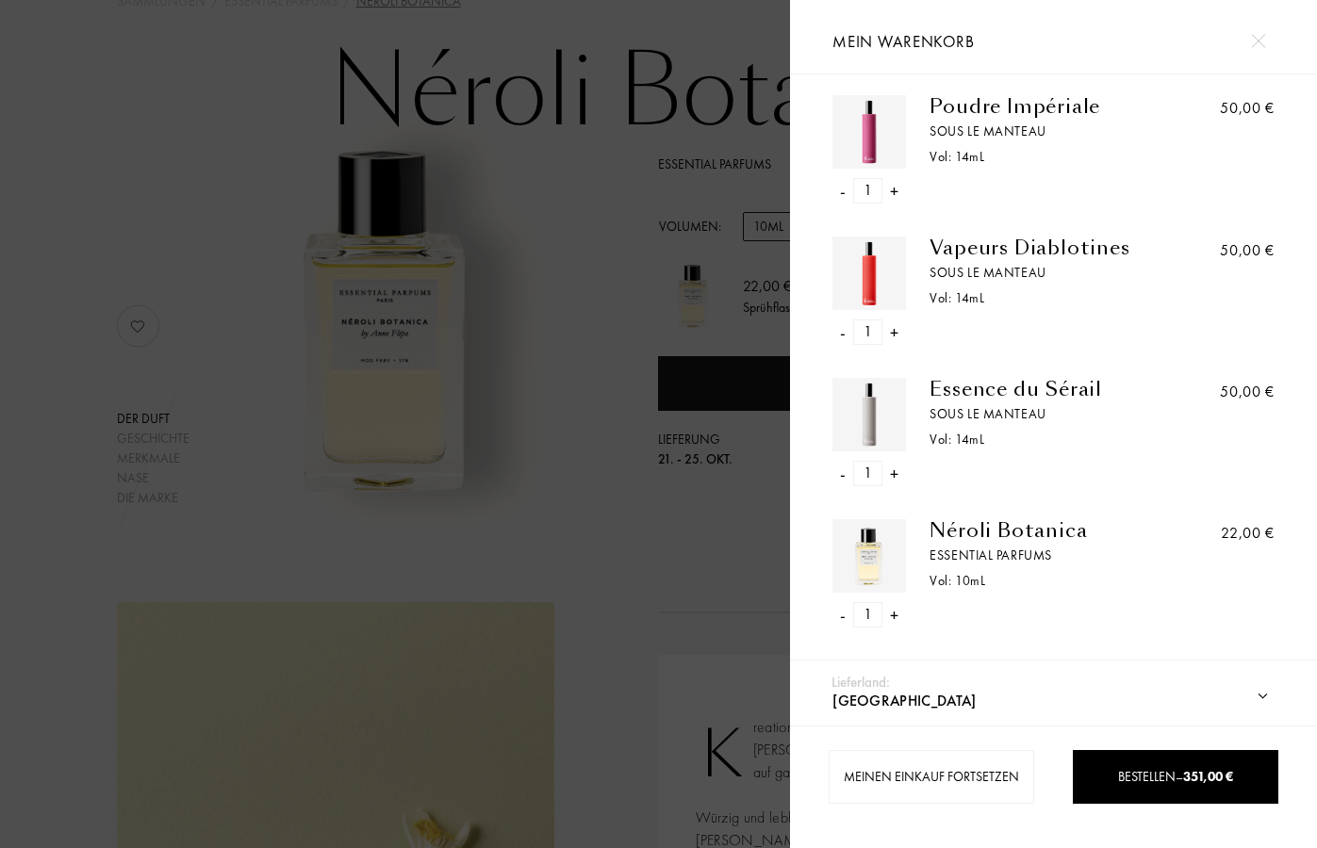
click at [525, 465] on div at bounding box center [395, 424] width 790 height 848
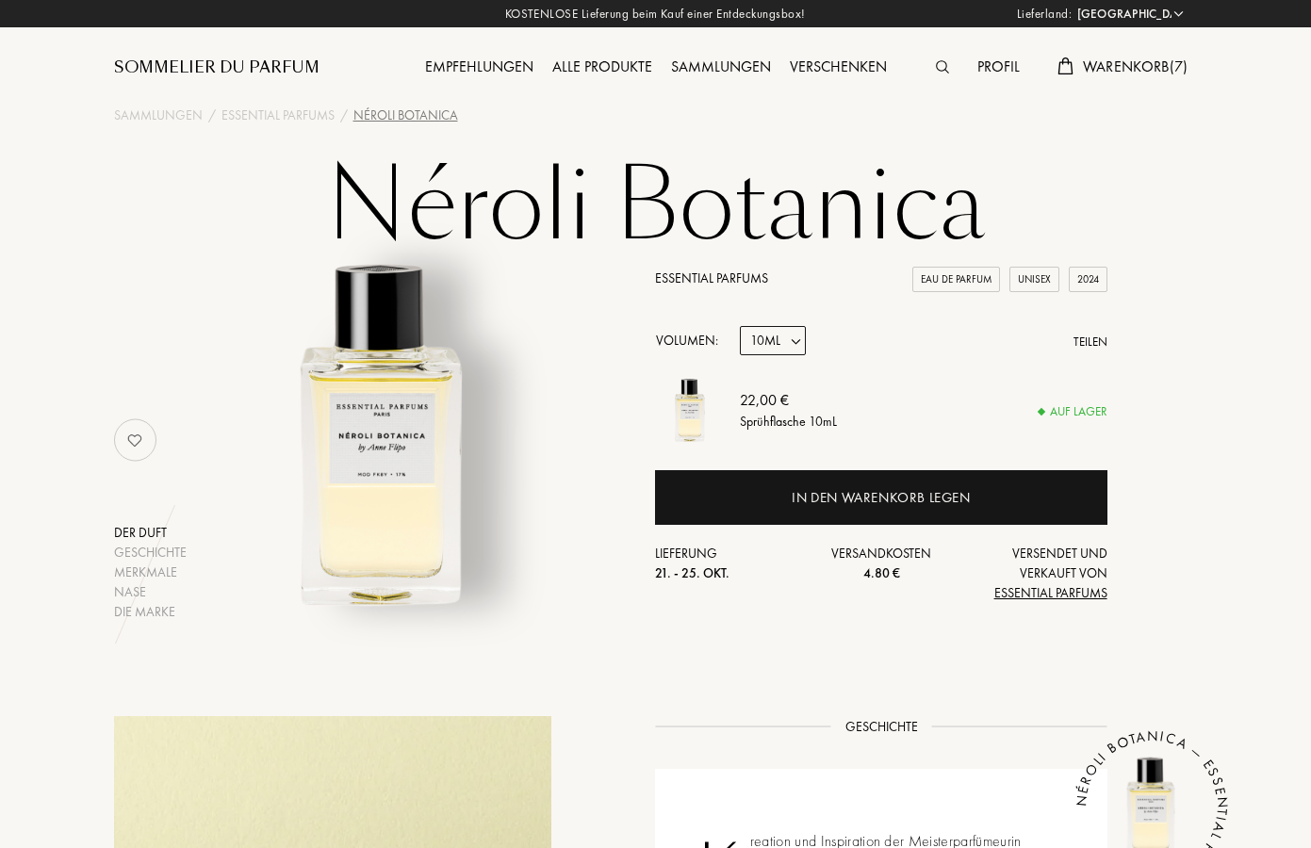
scroll to position [0, 0]
